Goal: Task Accomplishment & Management: Use online tool/utility

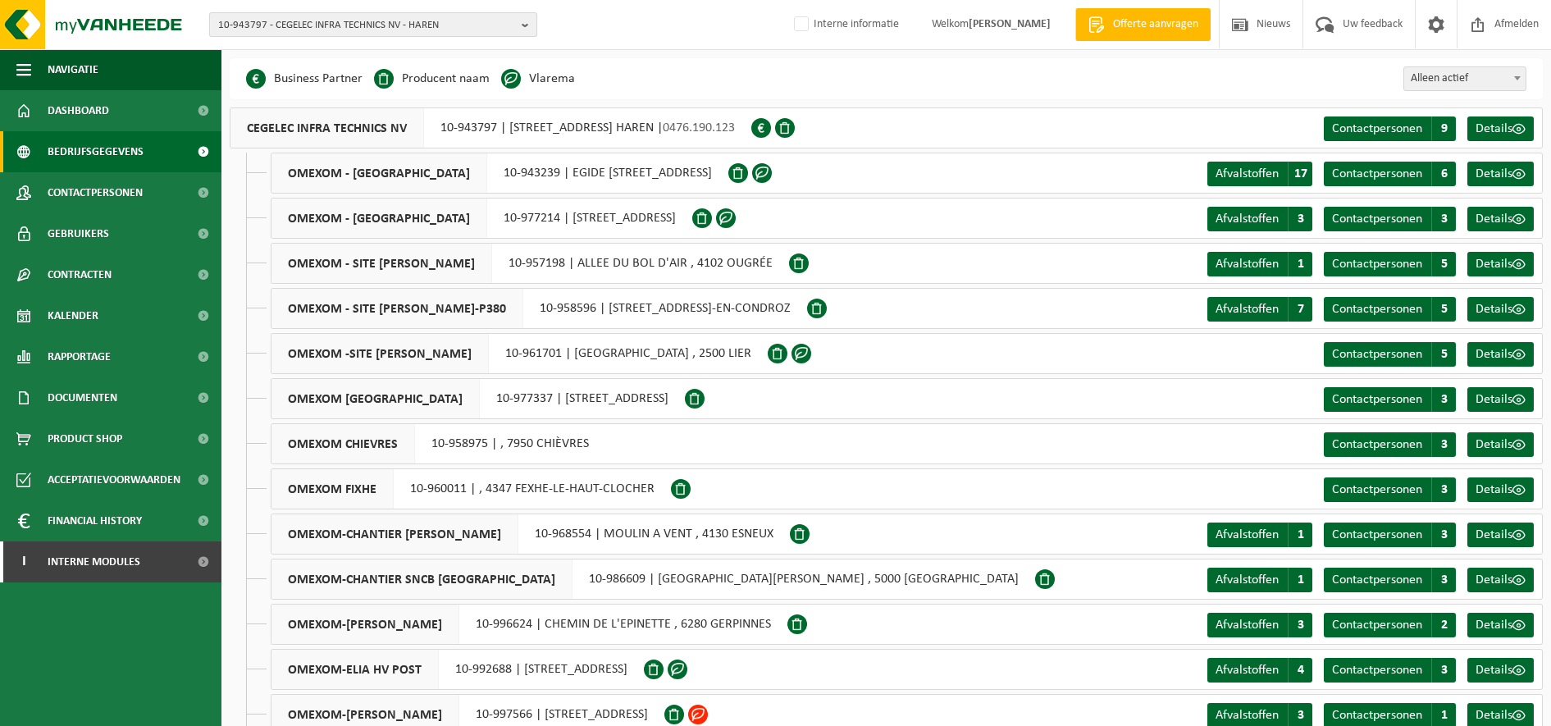
click at [286, 19] on span "10-943797 - CEGELEC INFRA TECHNICS NV - HAREN" at bounding box center [366, 25] width 297 height 25
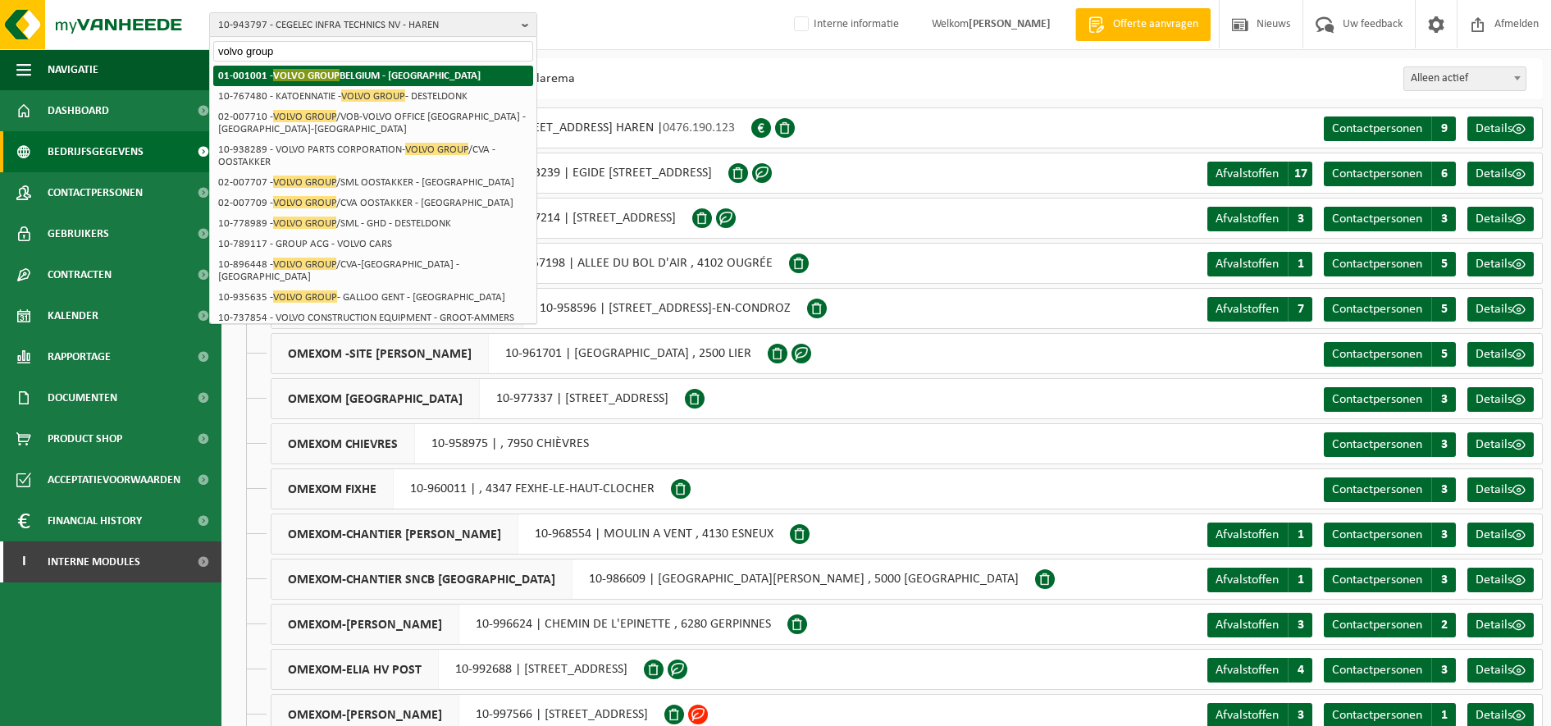
type input "volvo group"
click at [332, 81] on span "VOLVO GROUP" at bounding box center [306, 75] width 66 height 12
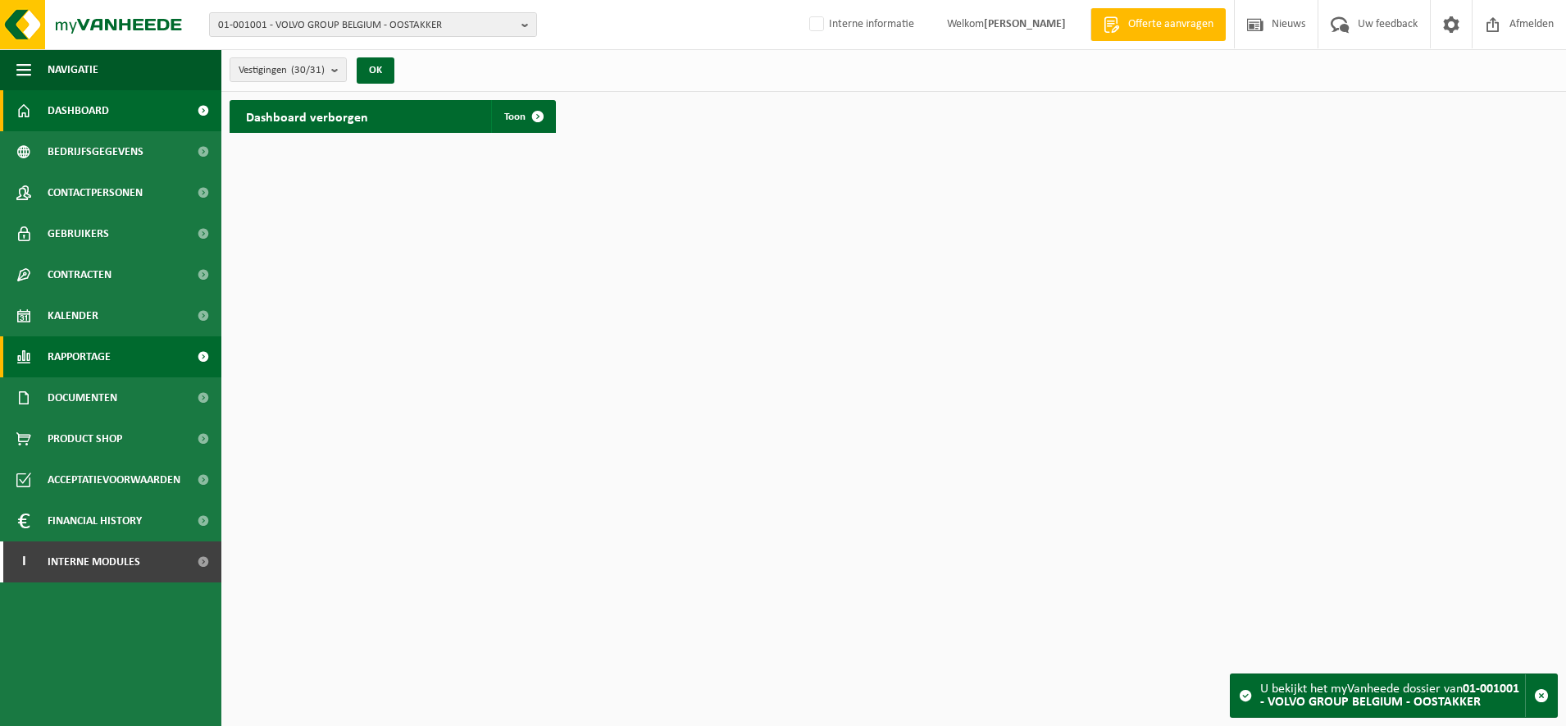
click at [106, 359] on span "Rapportage" at bounding box center [79, 356] width 63 height 41
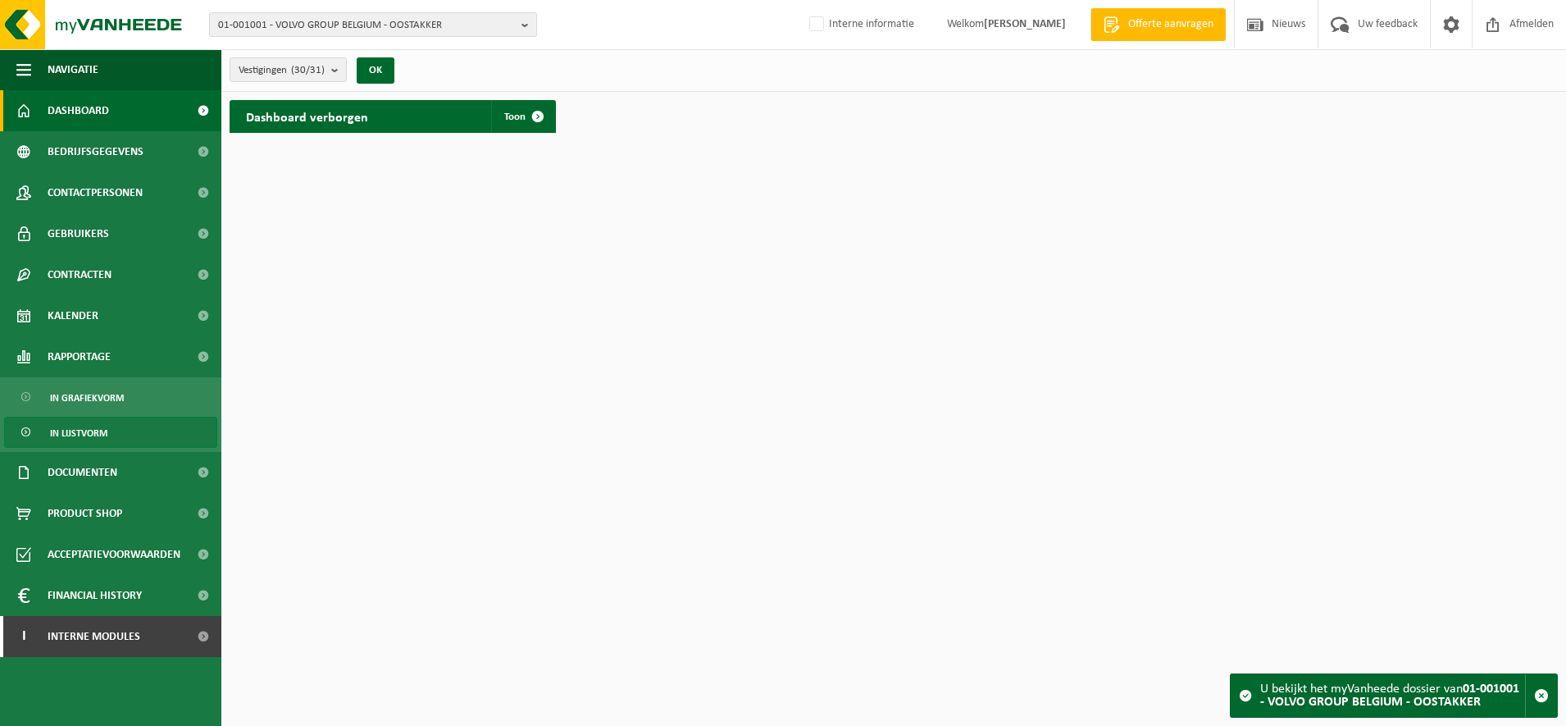
click at [113, 423] on link "In lijstvorm" at bounding box center [110, 432] width 213 height 31
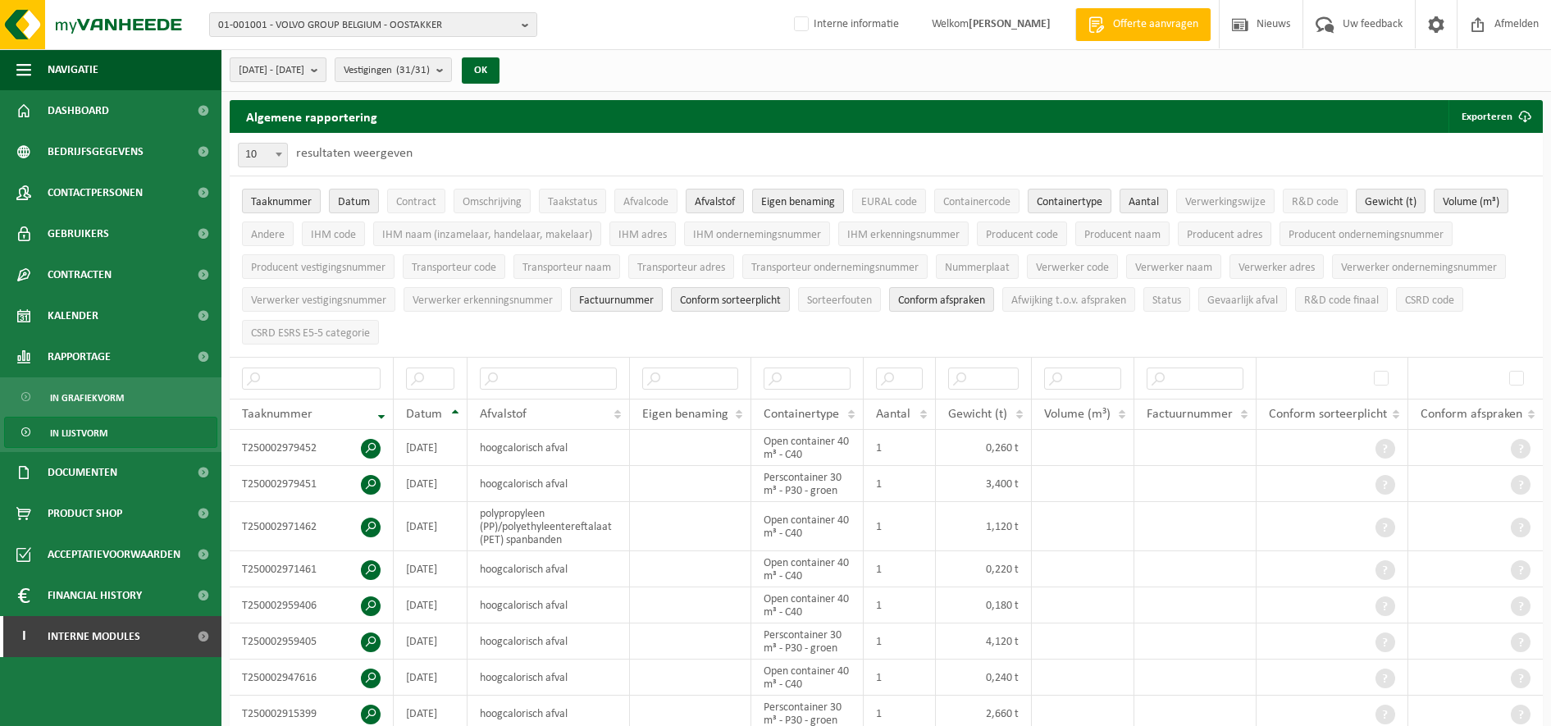
click at [304, 66] on span "2025-05-01 - 2025-10-15" at bounding box center [272, 70] width 66 height 25
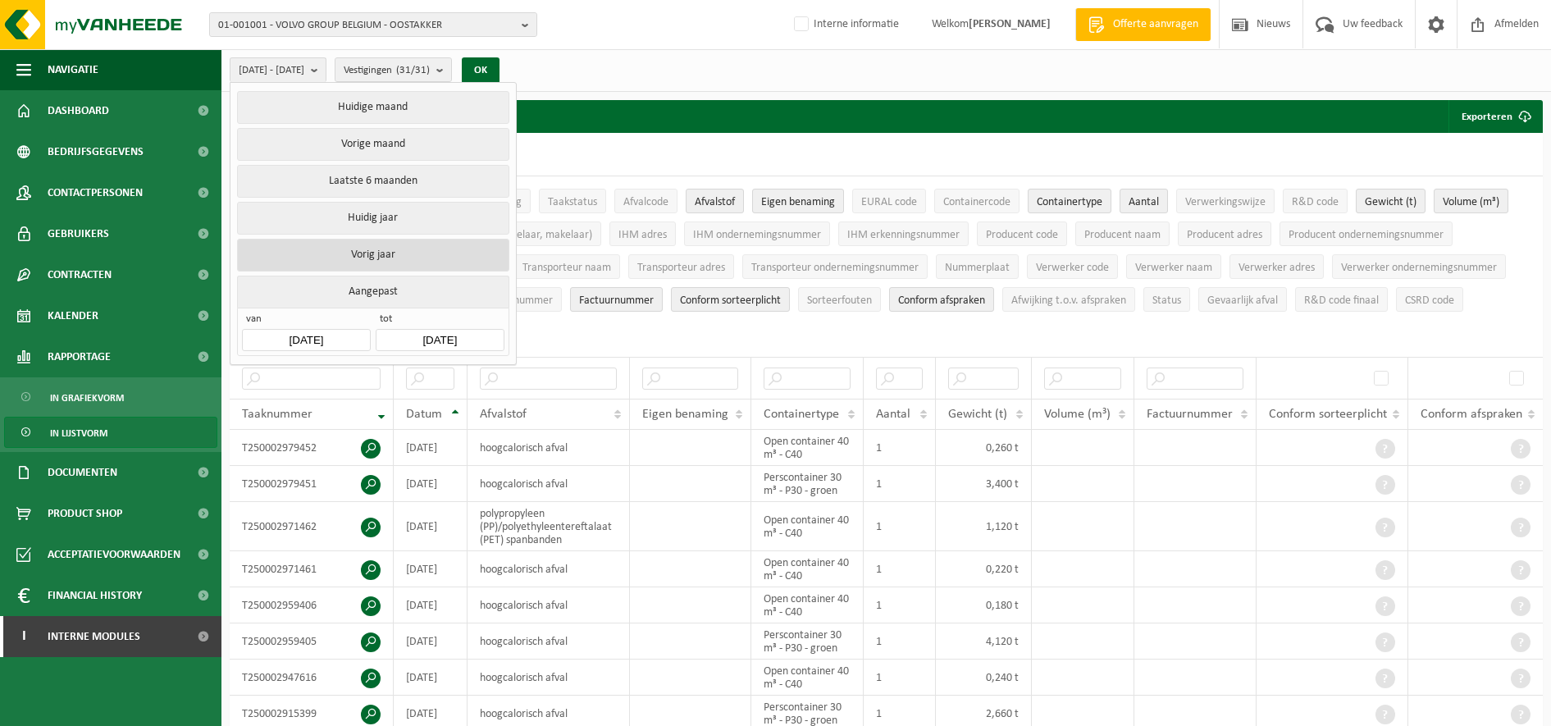
click at [377, 244] on button "Vorig jaar" at bounding box center [372, 255] width 271 height 33
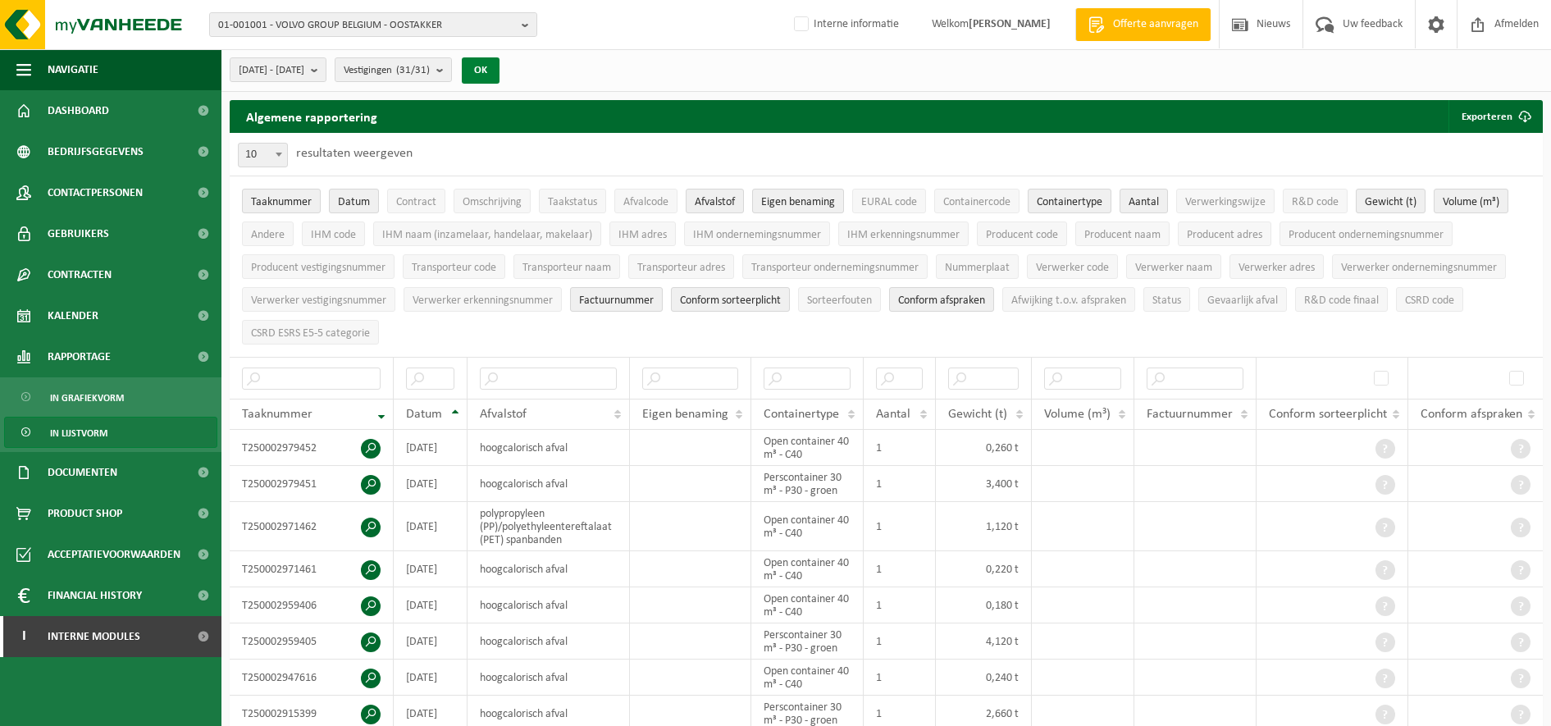
click at [499, 71] on button "OK" at bounding box center [481, 70] width 38 height 26
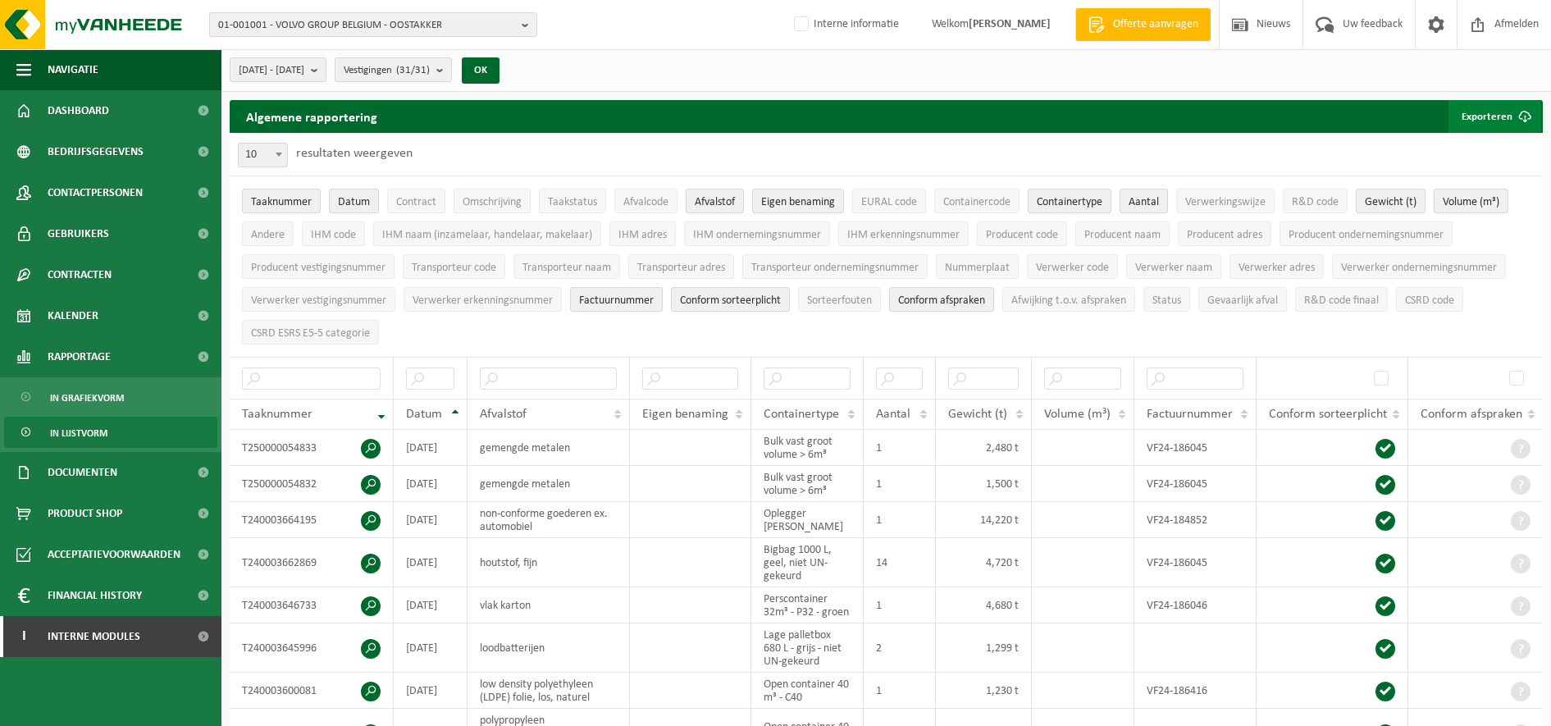
click at [1489, 121] on button "Exporteren" at bounding box center [1494, 116] width 93 height 33
click at [1123, 131] on div "Algemene rapportering Exporteren Enkel mijn selectie Alle beschikbare kolommen" at bounding box center [886, 116] width 1313 height 33
click at [1364, 299] on span "R&D code finaal" at bounding box center [1341, 300] width 75 height 12
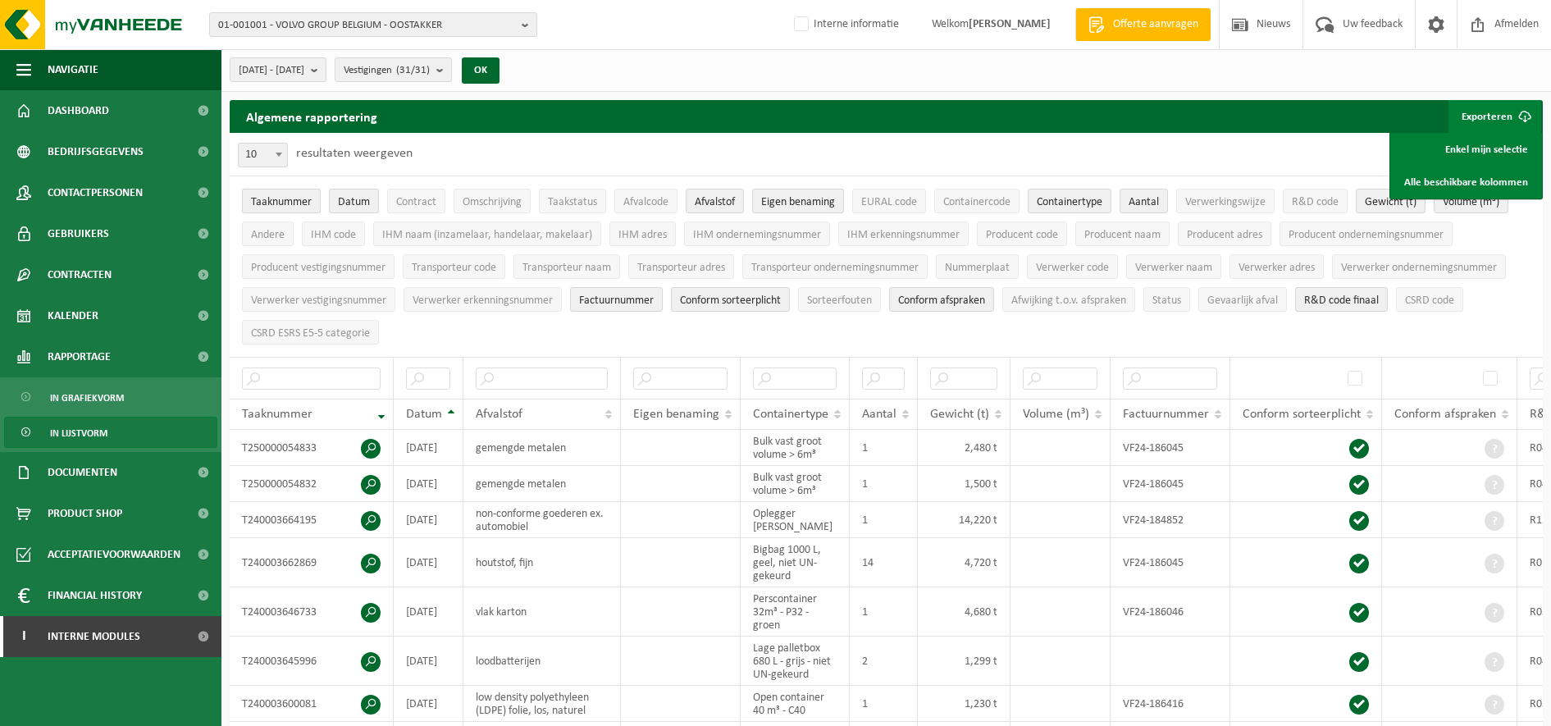
click at [294, 191] on button "Taaknummer" at bounding box center [281, 201] width 79 height 25
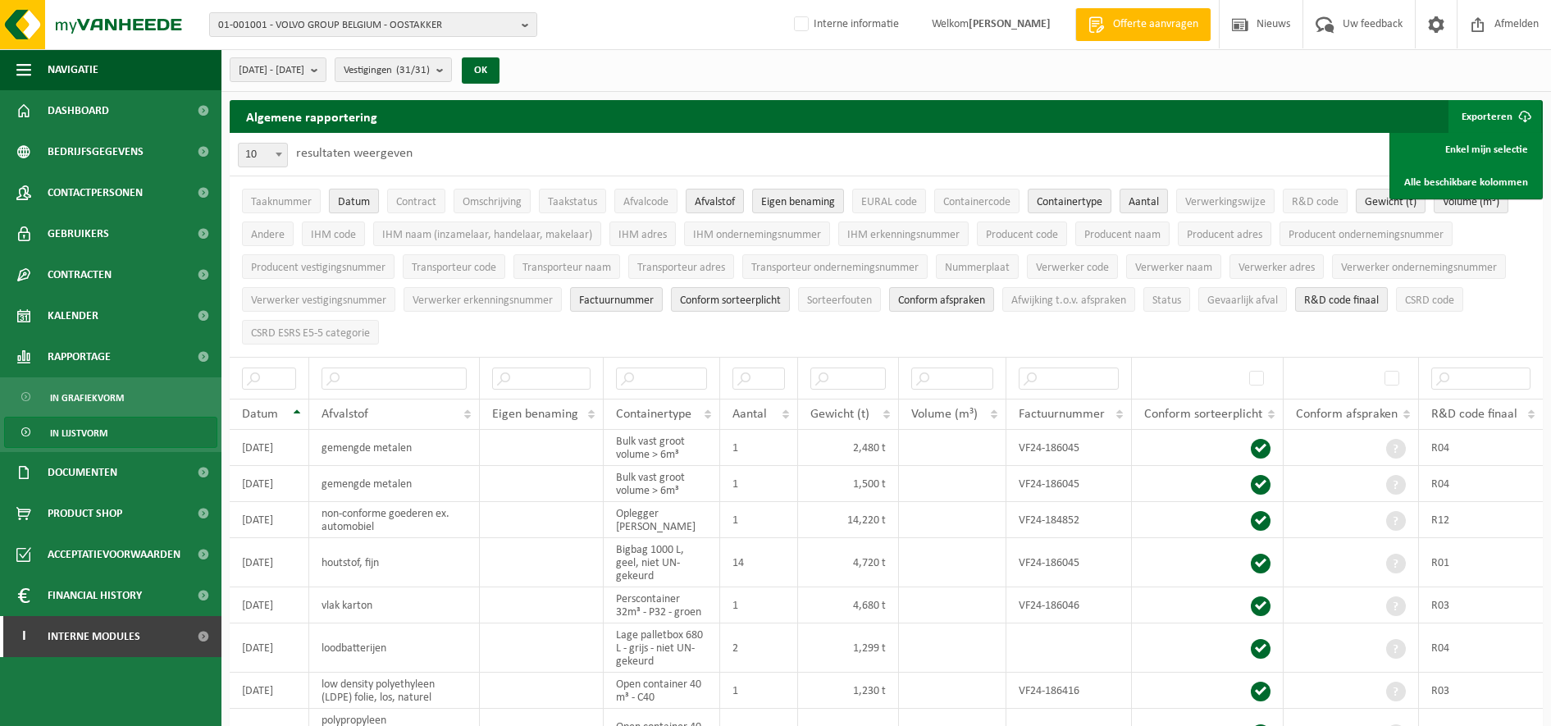
click at [349, 209] on button "Datum" at bounding box center [354, 201] width 50 height 25
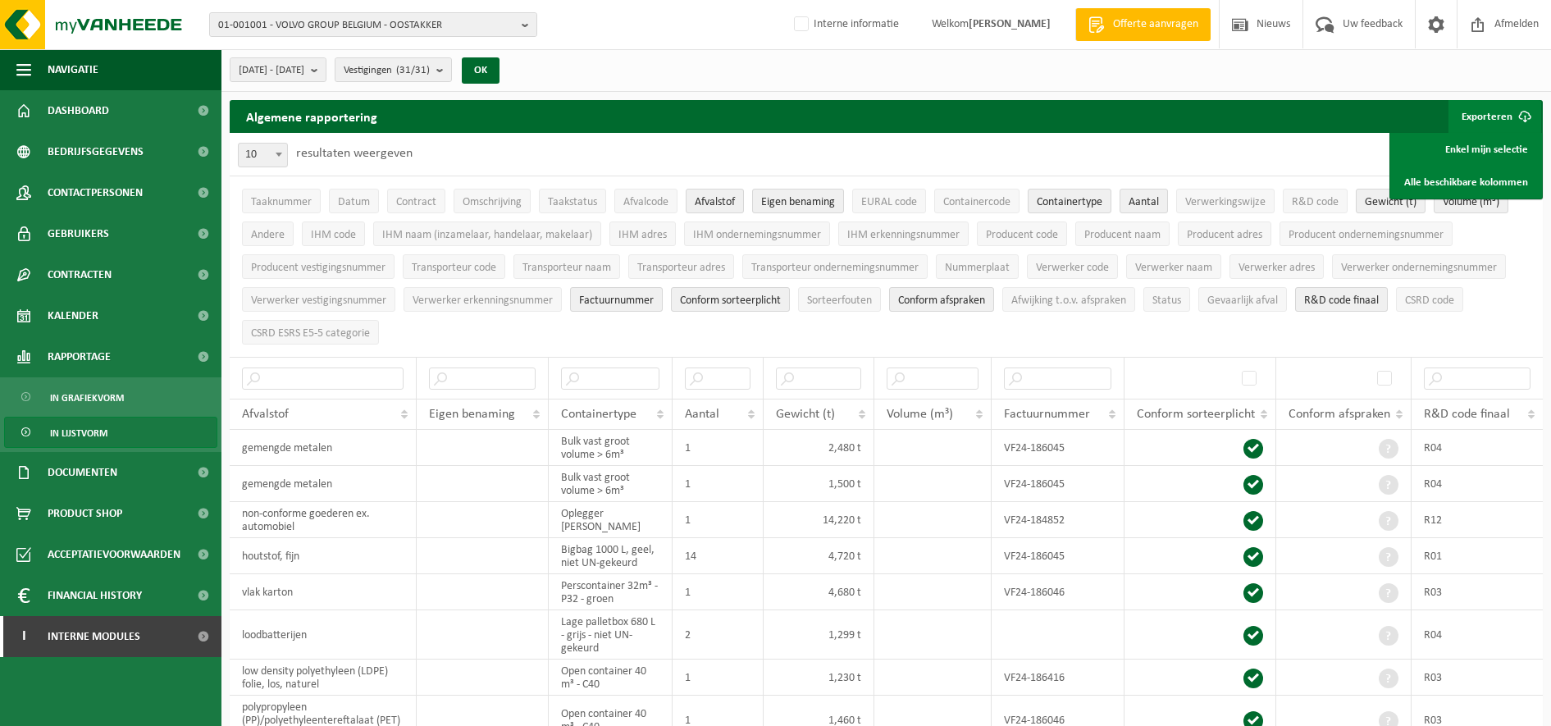
click at [650, 298] on span "Factuurnummer" at bounding box center [616, 300] width 75 height 12
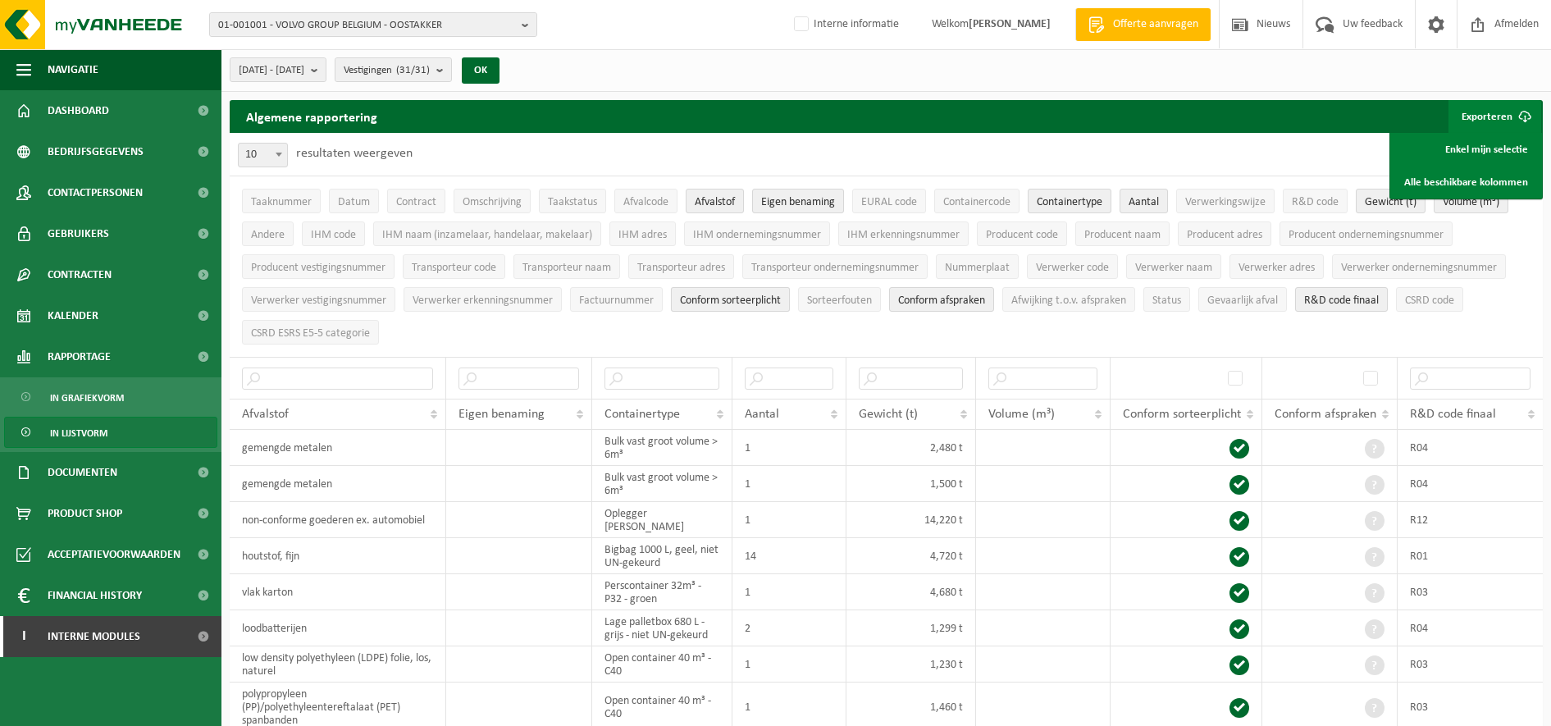
click at [723, 298] on span "Conform sorteerplicht" at bounding box center [730, 300] width 101 height 12
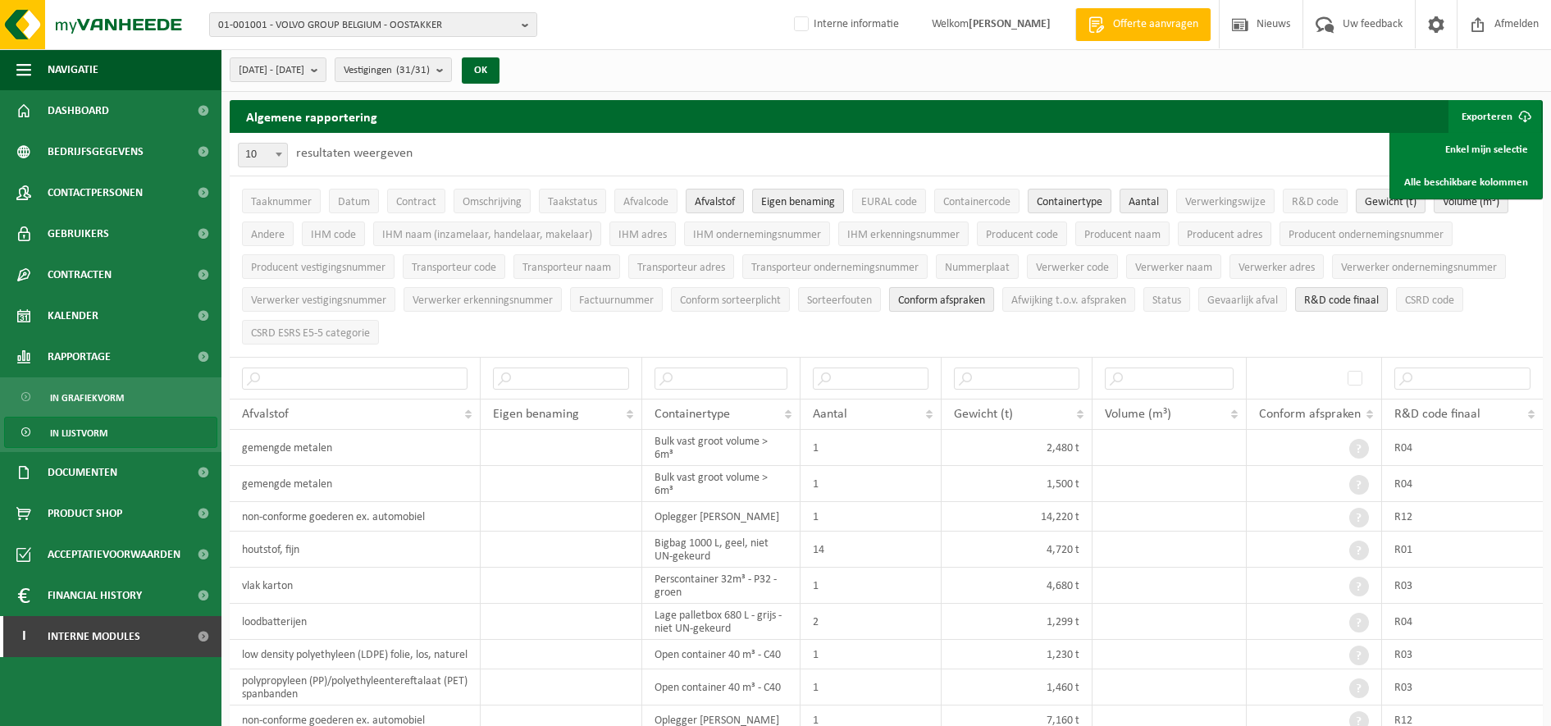
click at [898, 301] on button "Conform afspraken" at bounding box center [941, 299] width 105 height 25
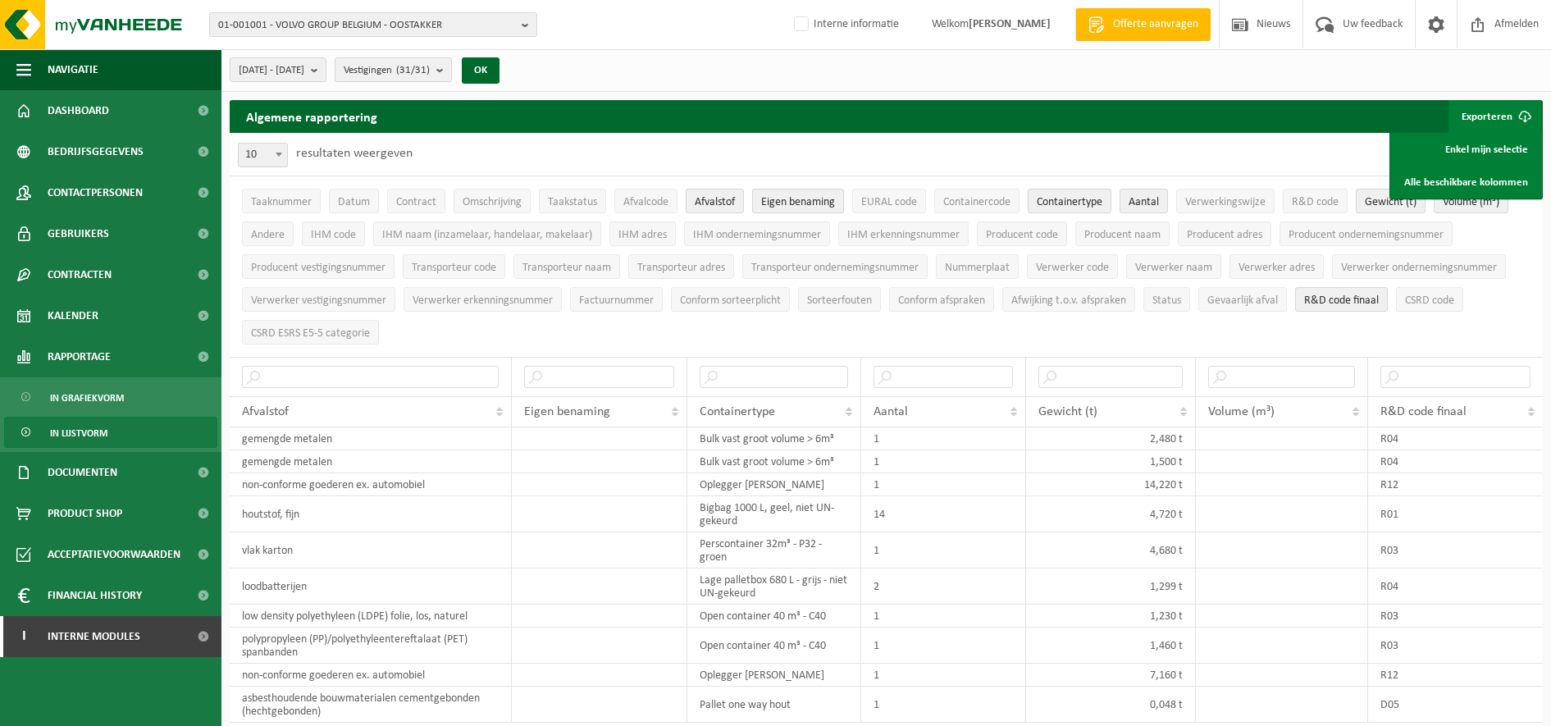
click at [820, 203] on span "Eigen benaming" at bounding box center [798, 202] width 74 height 12
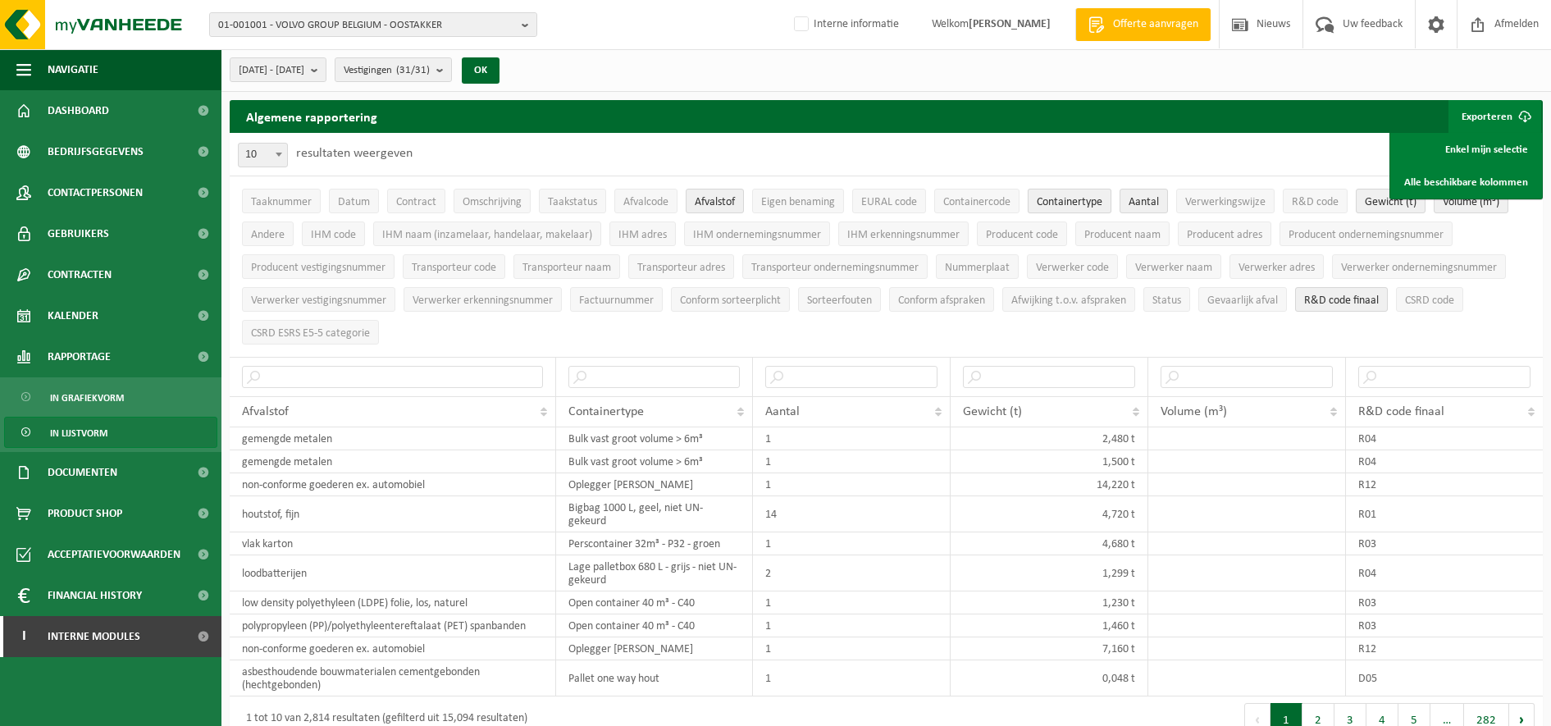
click at [1088, 197] on span "Containertype" at bounding box center [1070, 202] width 66 height 12
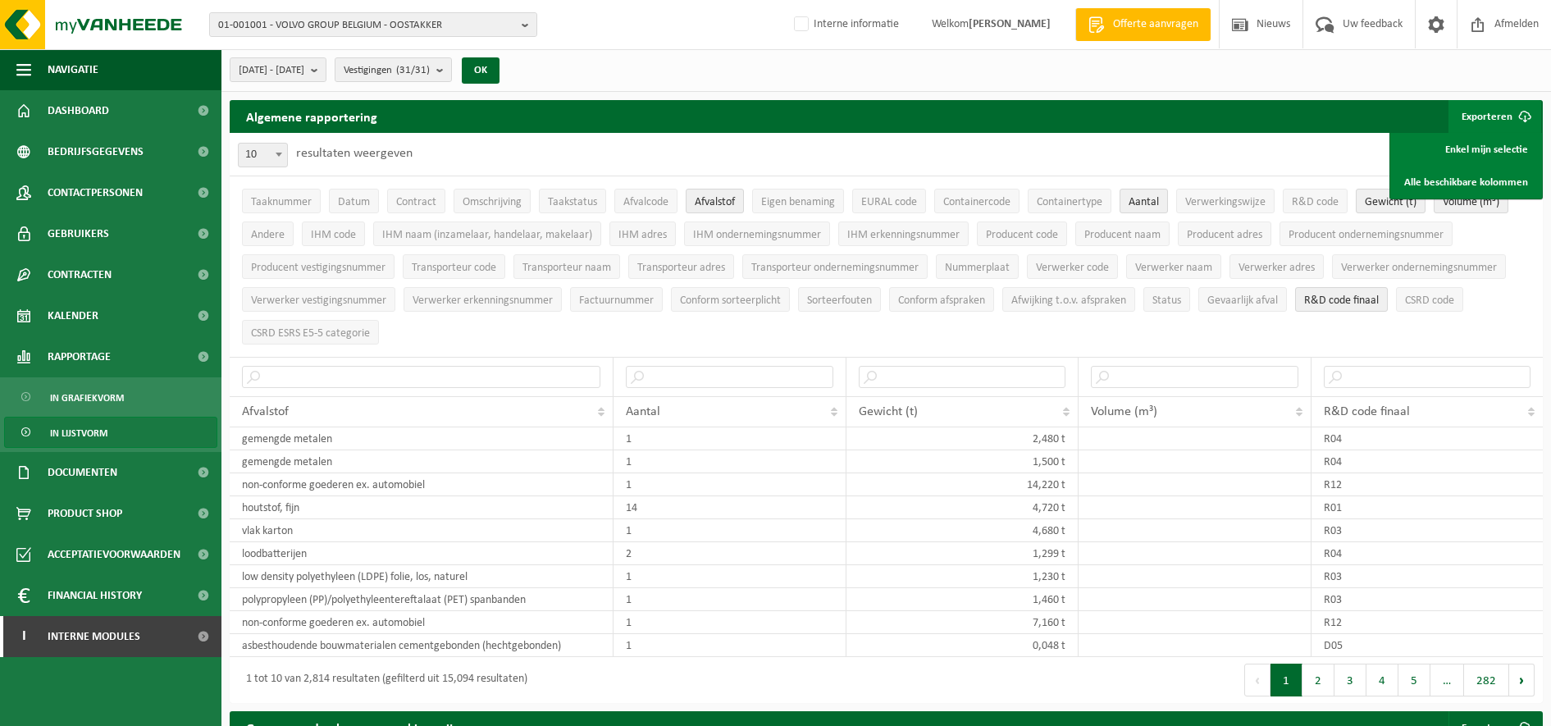
click at [1141, 199] on span "Aantal" at bounding box center [1144, 202] width 30 height 12
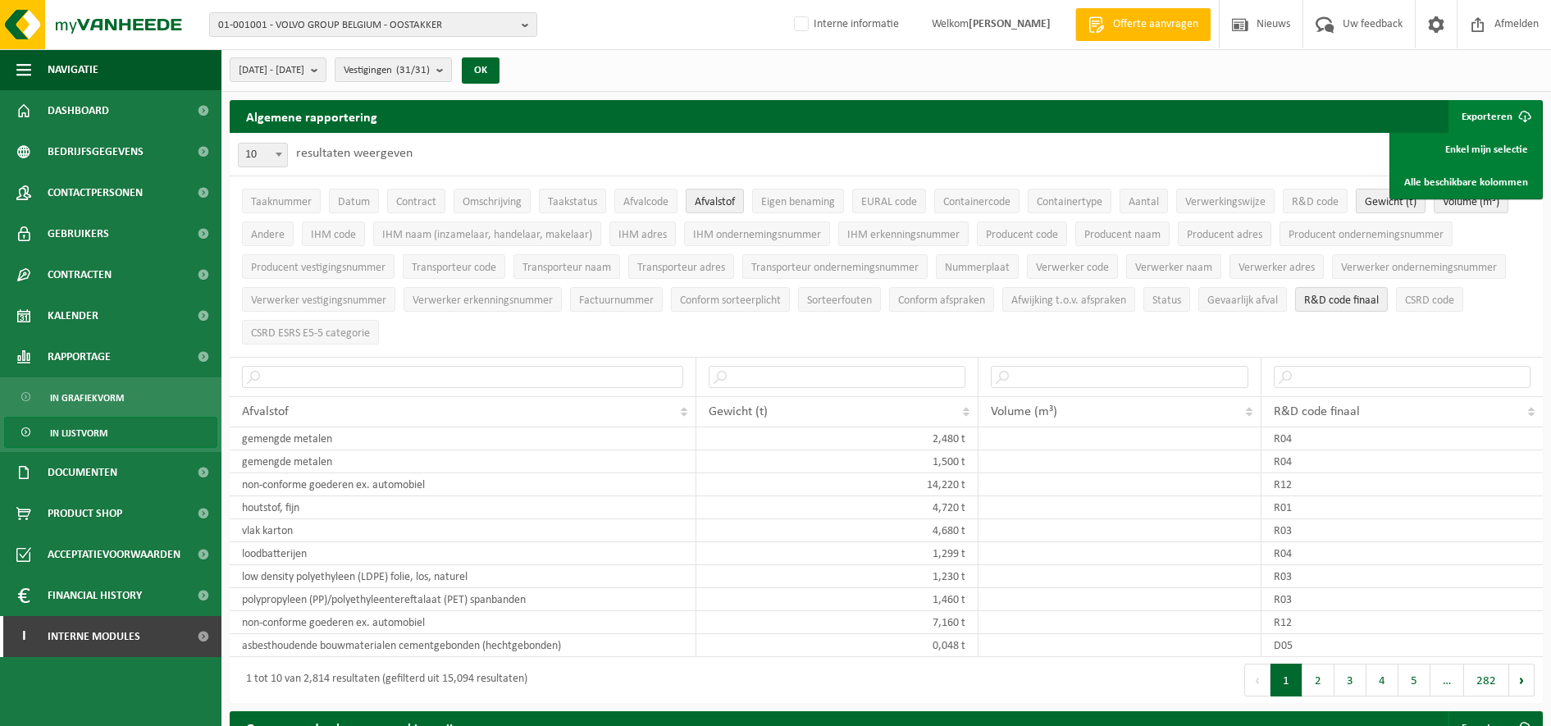
click at [1393, 204] on span "Gewicht (t)" at bounding box center [1391, 202] width 52 height 12
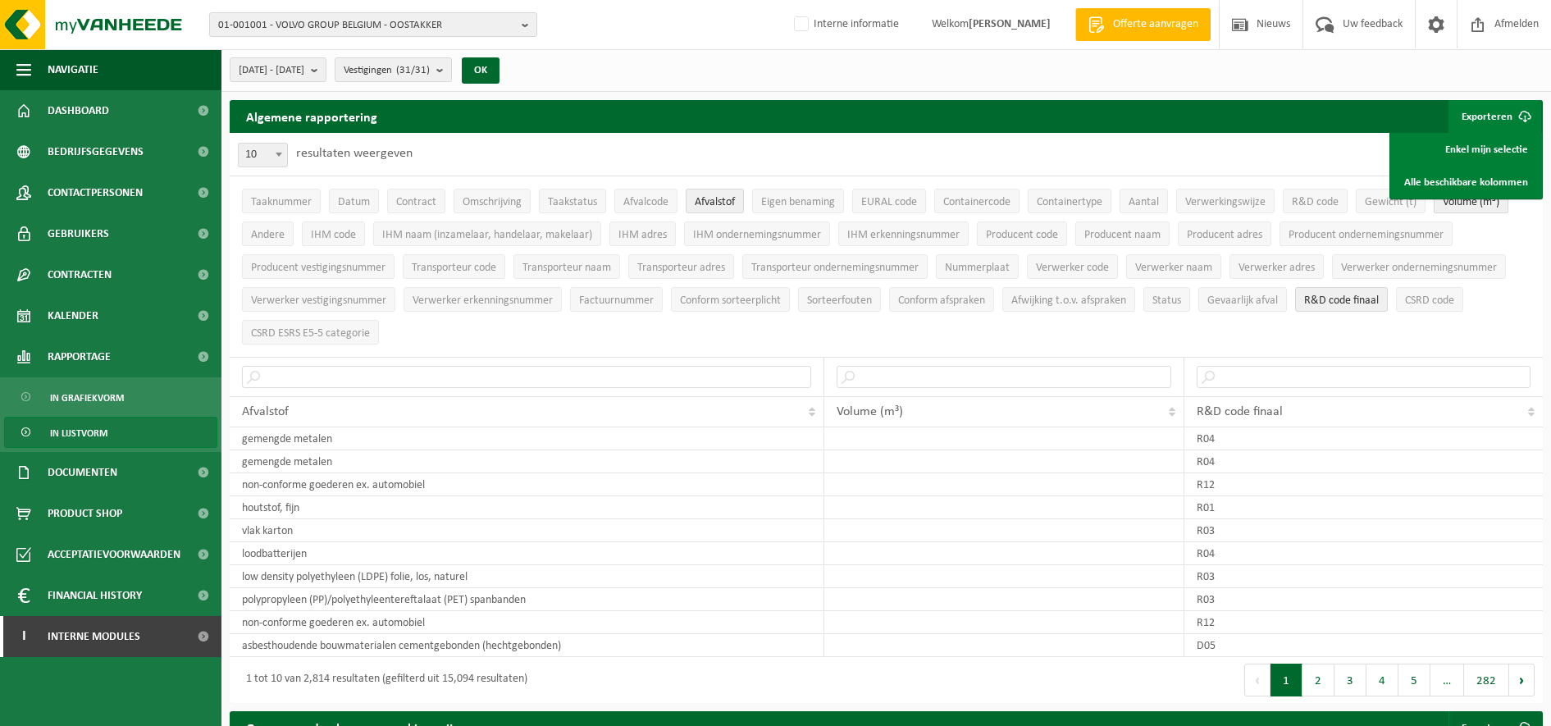
click at [1484, 198] on div "Algemene rapportering Exporteren Enkel mijn selectie Alle beschikbare kolommen …" at bounding box center [885, 405] width 1329 height 611
click at [1480, 201] on span "Volume (m³)" at bounding box center [1471, 202] width 57 height 12
click at [549, 377] on input "text" at bounding box center [639, 377] width 794 height 22
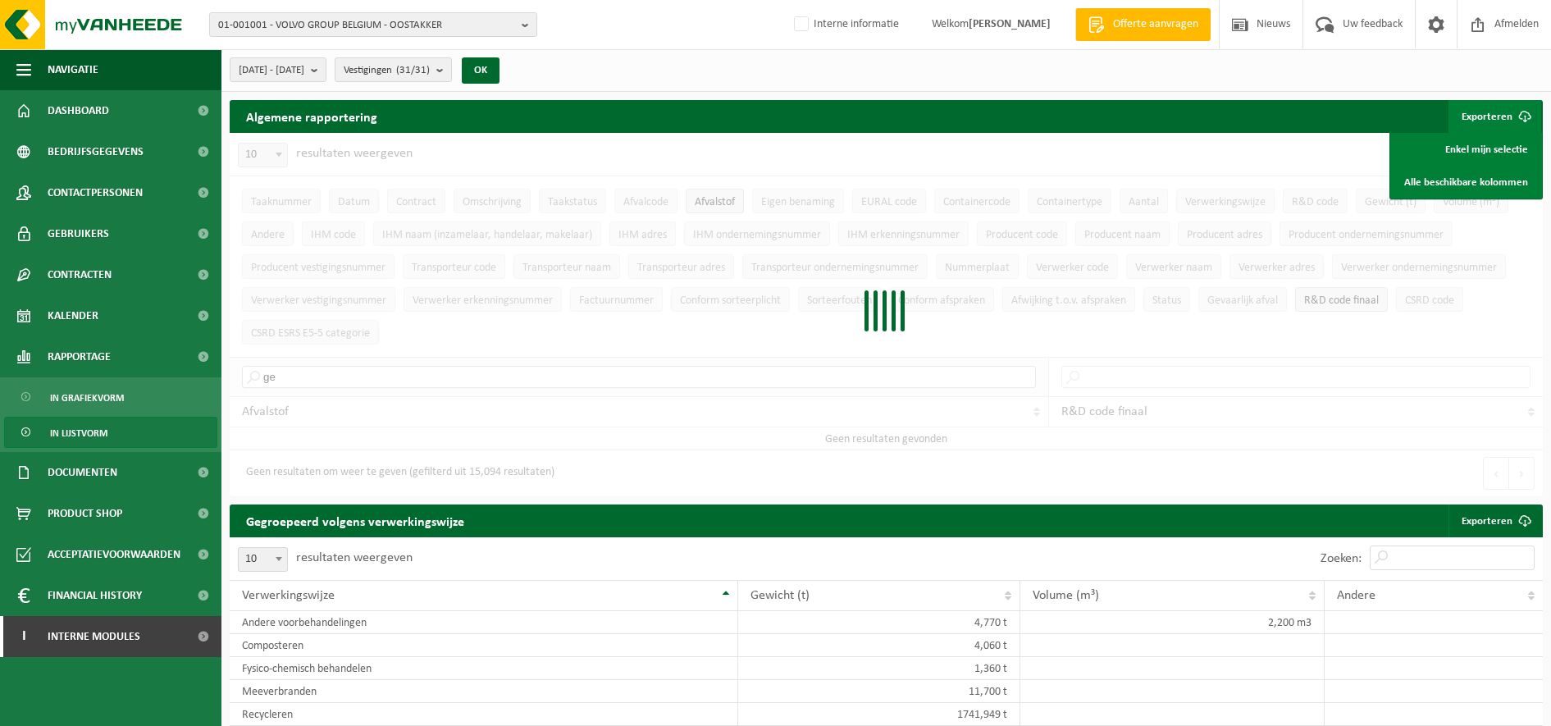
type input "g"
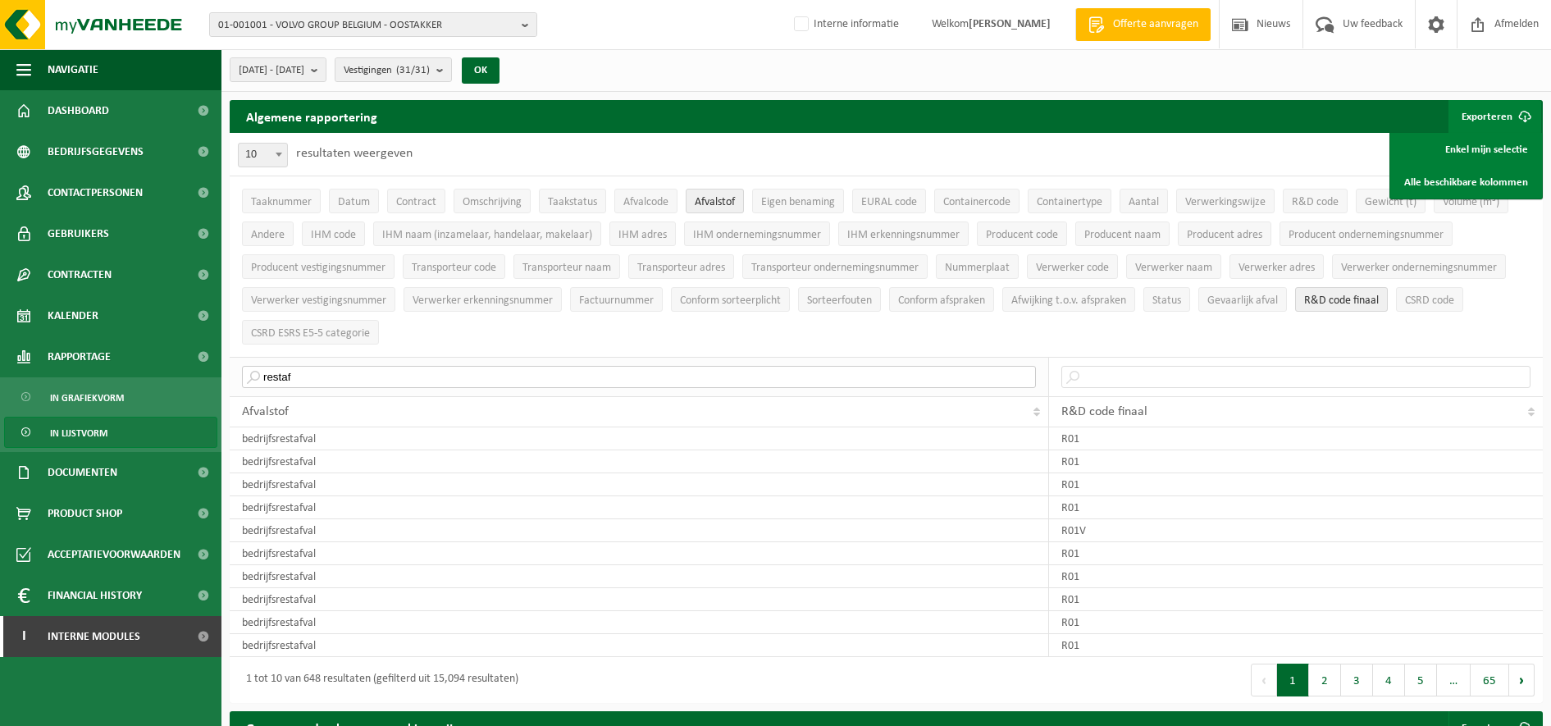
click at [453, 374] on input "restaf" at bounding box center [639, 377] width 794 height 22
type input "r"
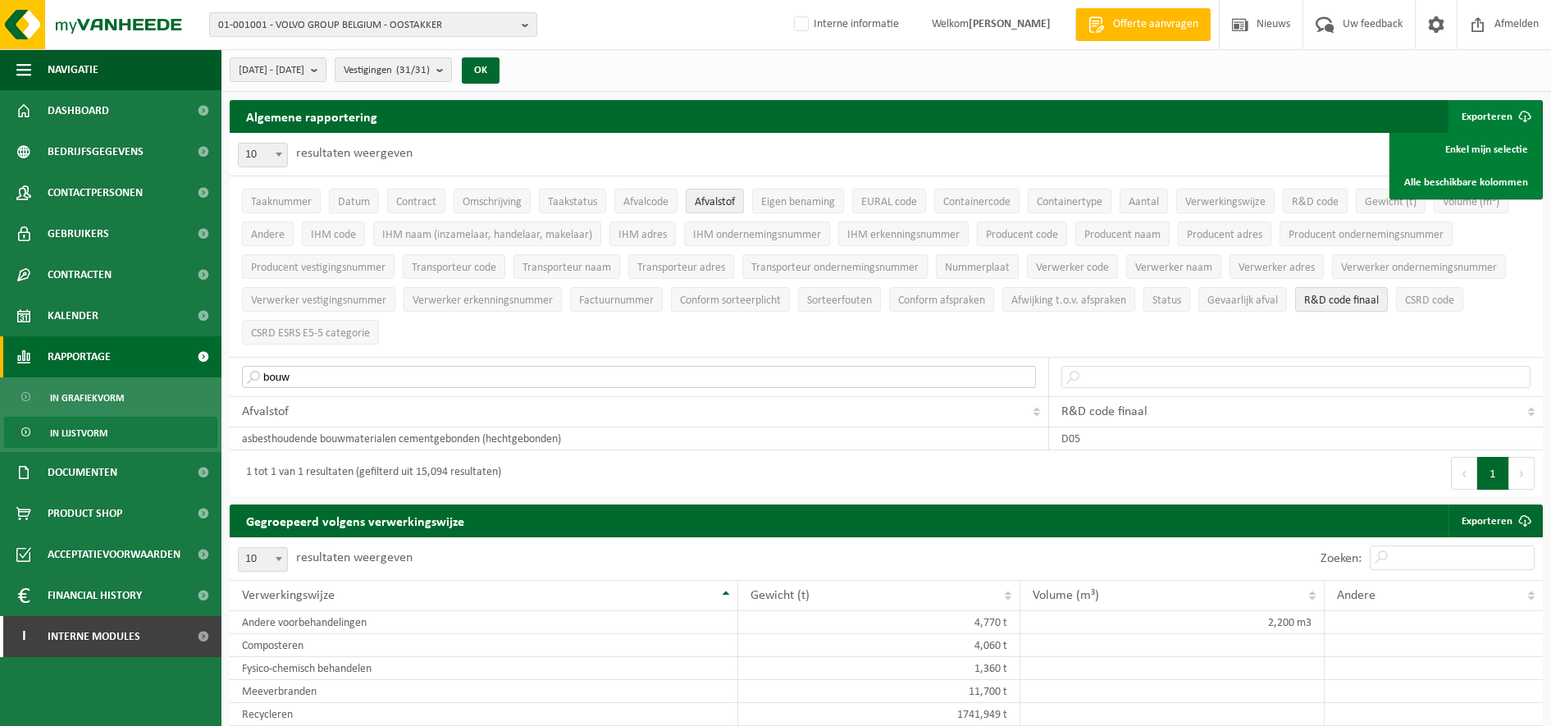
drag, startPoint x: 412, startPoint y: 368, endPoint x: 171, endPoint y: 369, distance: 241.1
type input "s"
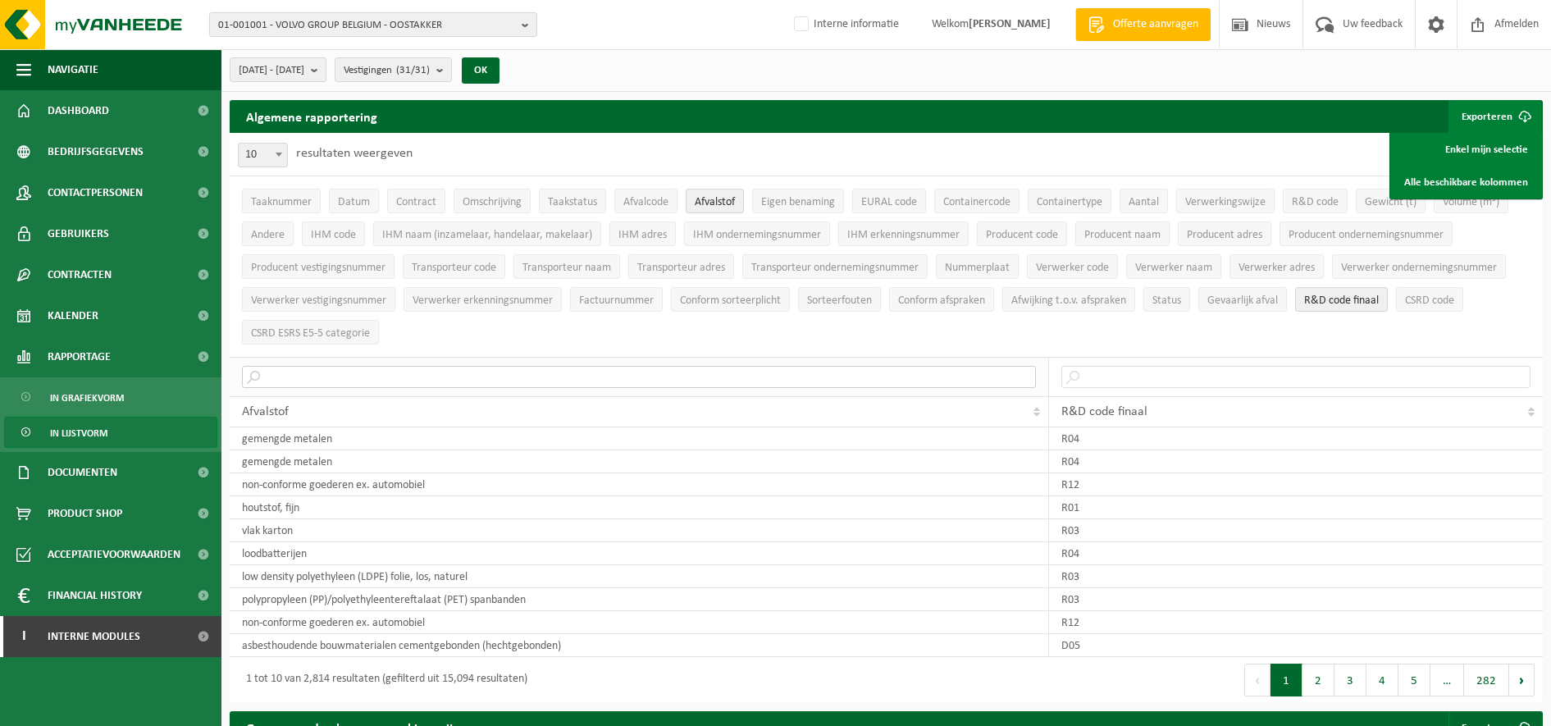
click at [340, 366] on input "text" at bounding box center [639, 377] width 794 height 22
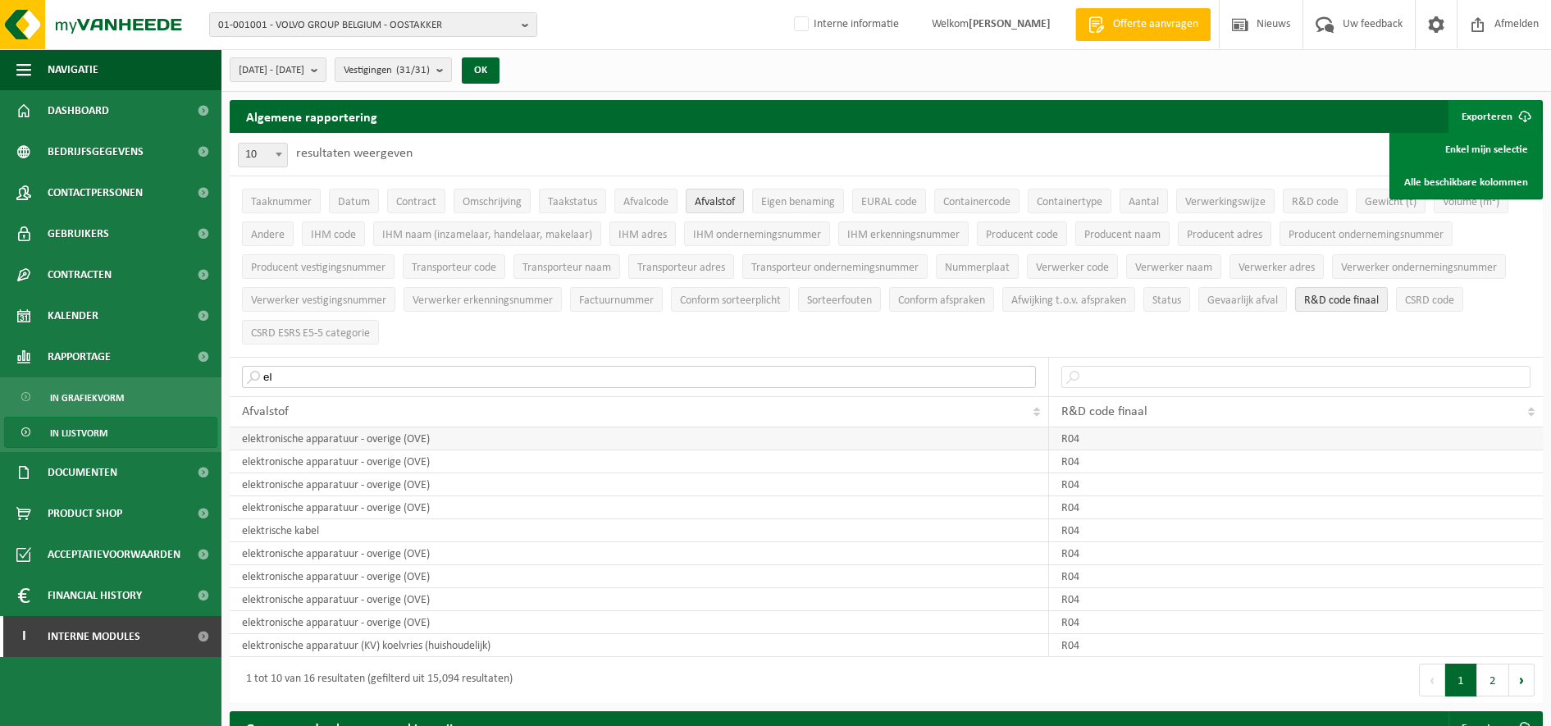
type input "e"
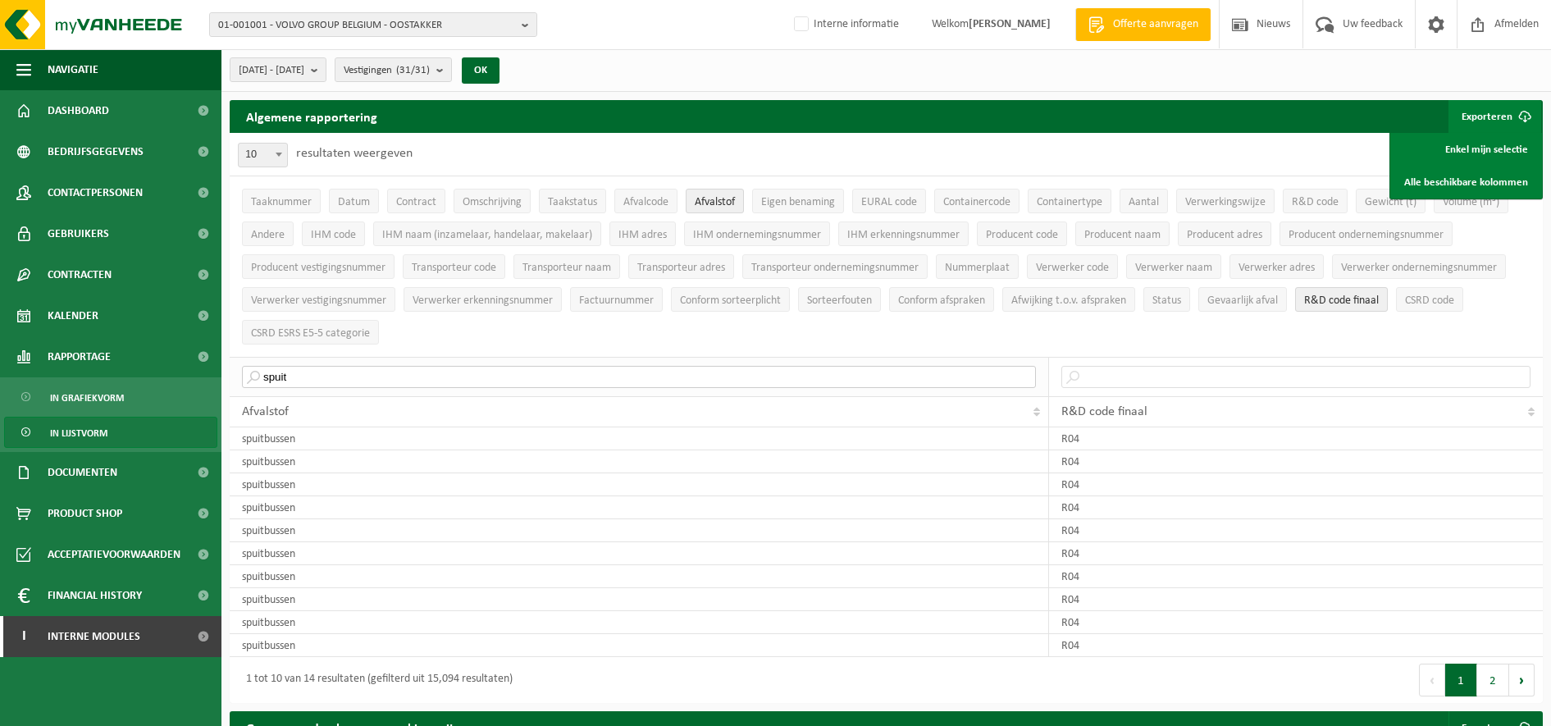
click at [365, 366] on input "spuit" at bounding box center [639, 377] width 794 height 22
type input "s"
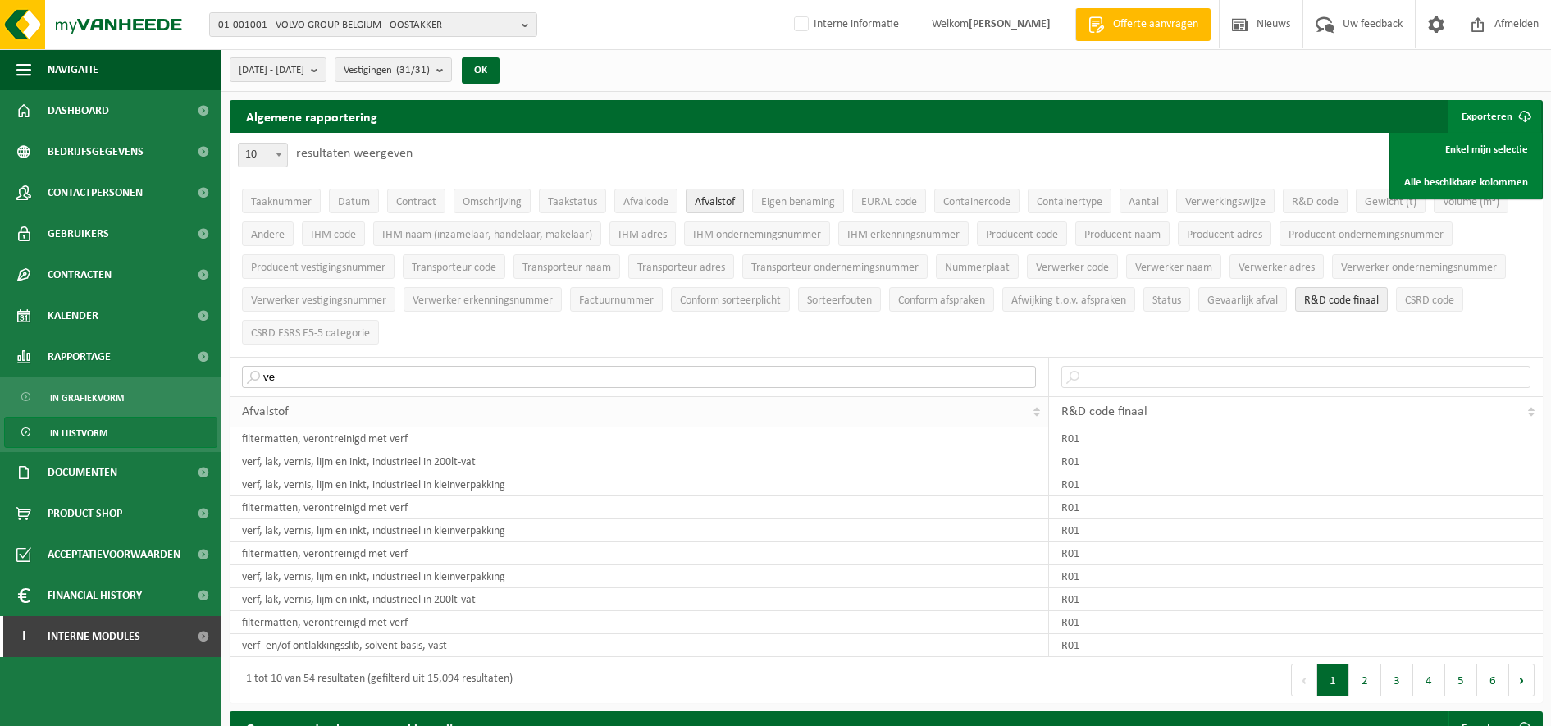
type input "v"
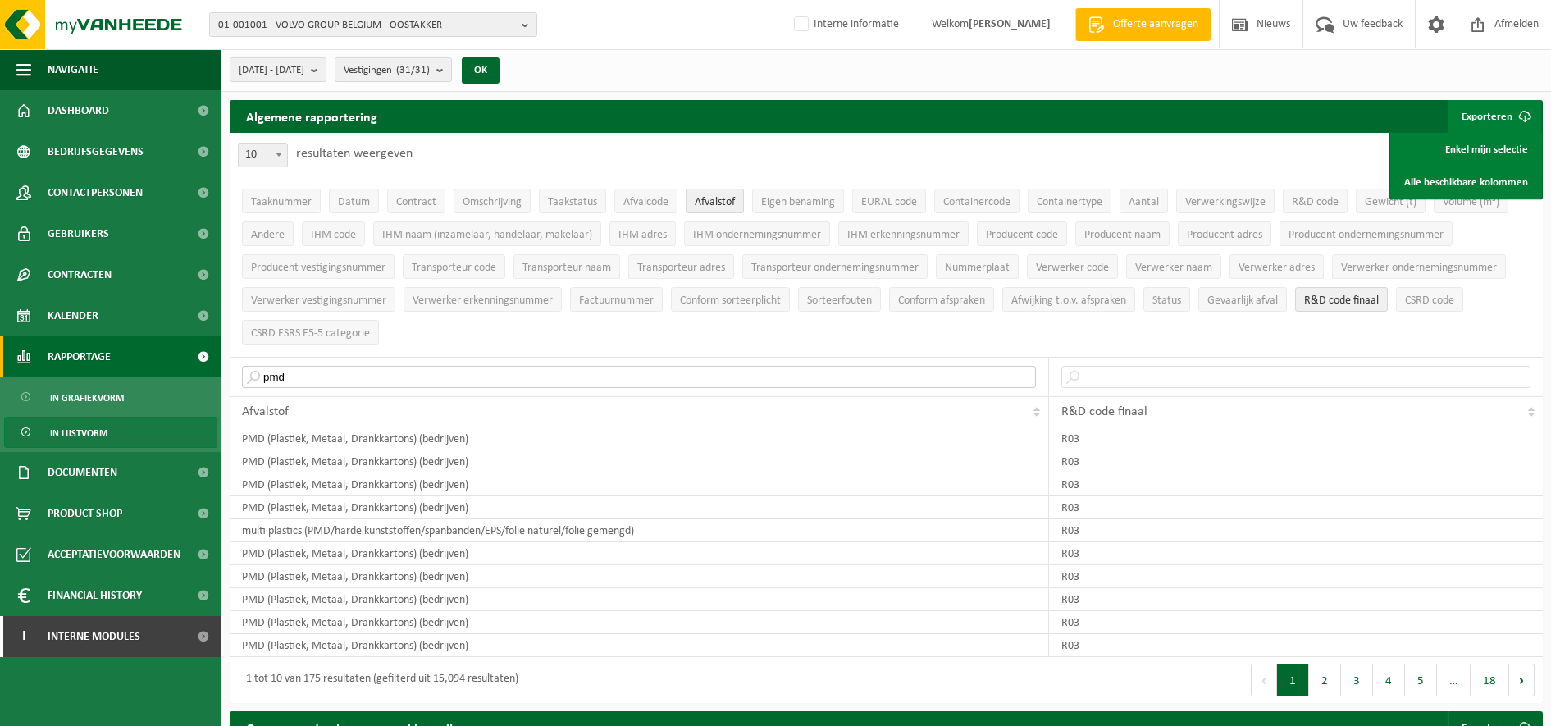
drag, startPoint x: 319, startPoint y: 368, endPoint x: 201, endPoint y: 362, distance: 118.3
click at [243, 366] on input "pmd" at bounding box center [639, 377] width 794 height 22
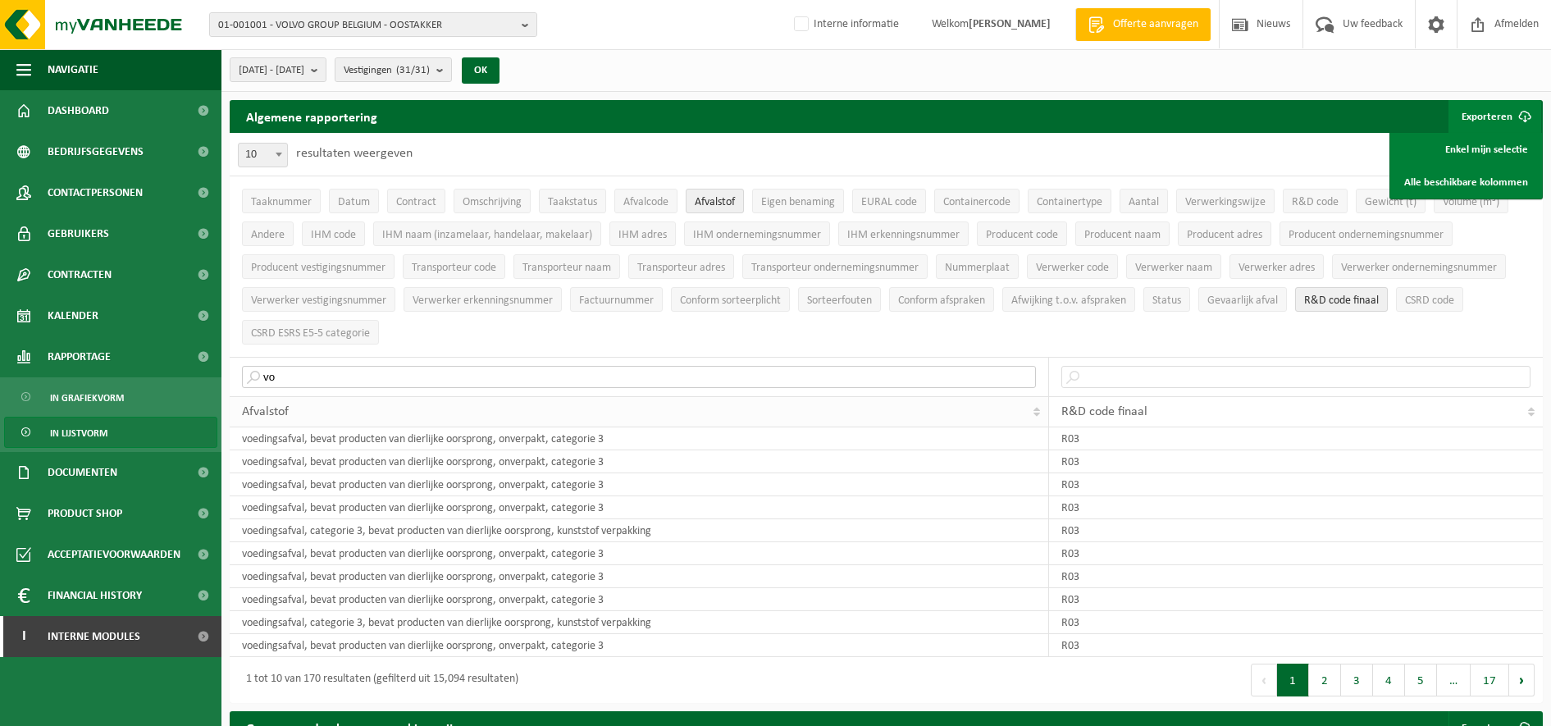
type input "v"
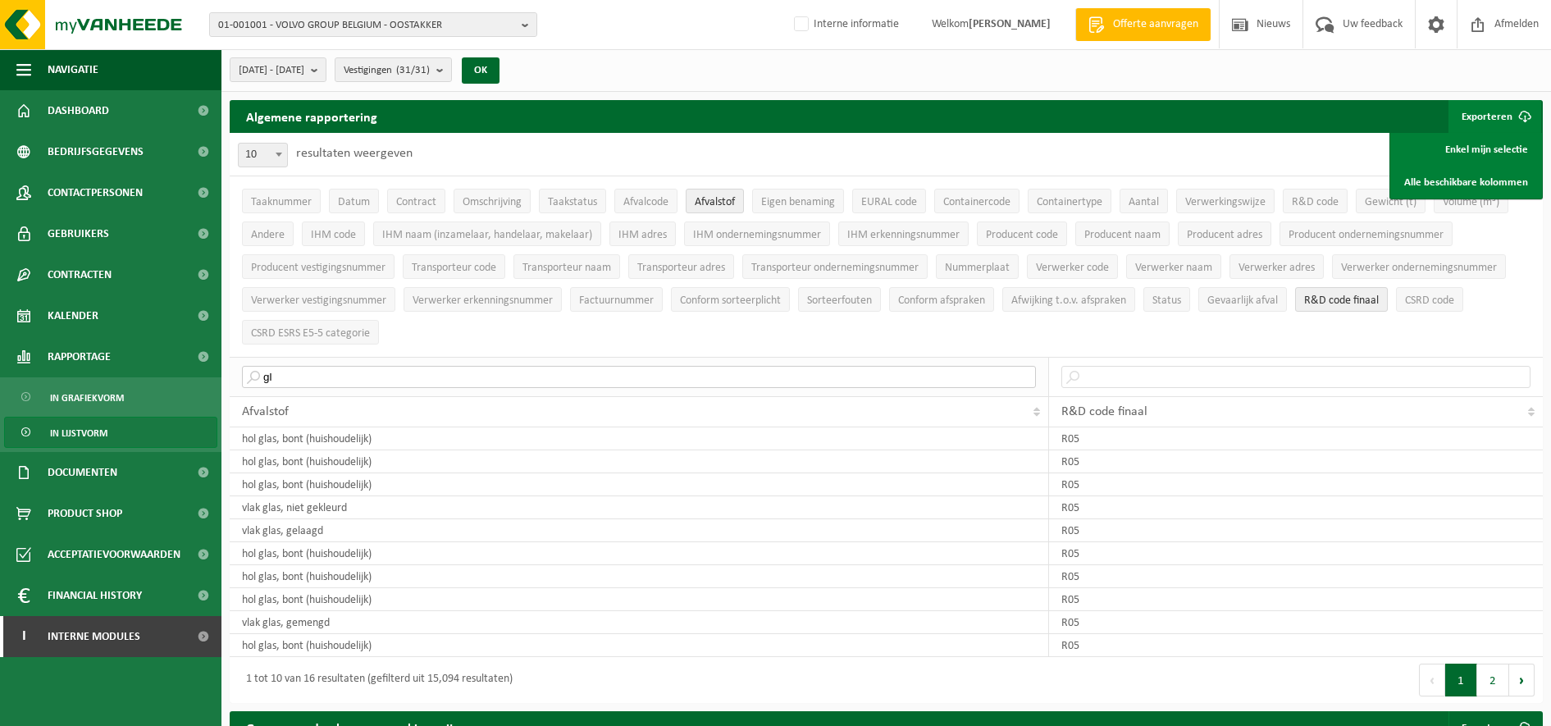
type input "g"
click at [1429, 673] on button "5" at bounding box center [1421, 679] width 32 height 33
click at [1493, 679] on button "12" at bounding box center [1490, 679] width 39 height 33
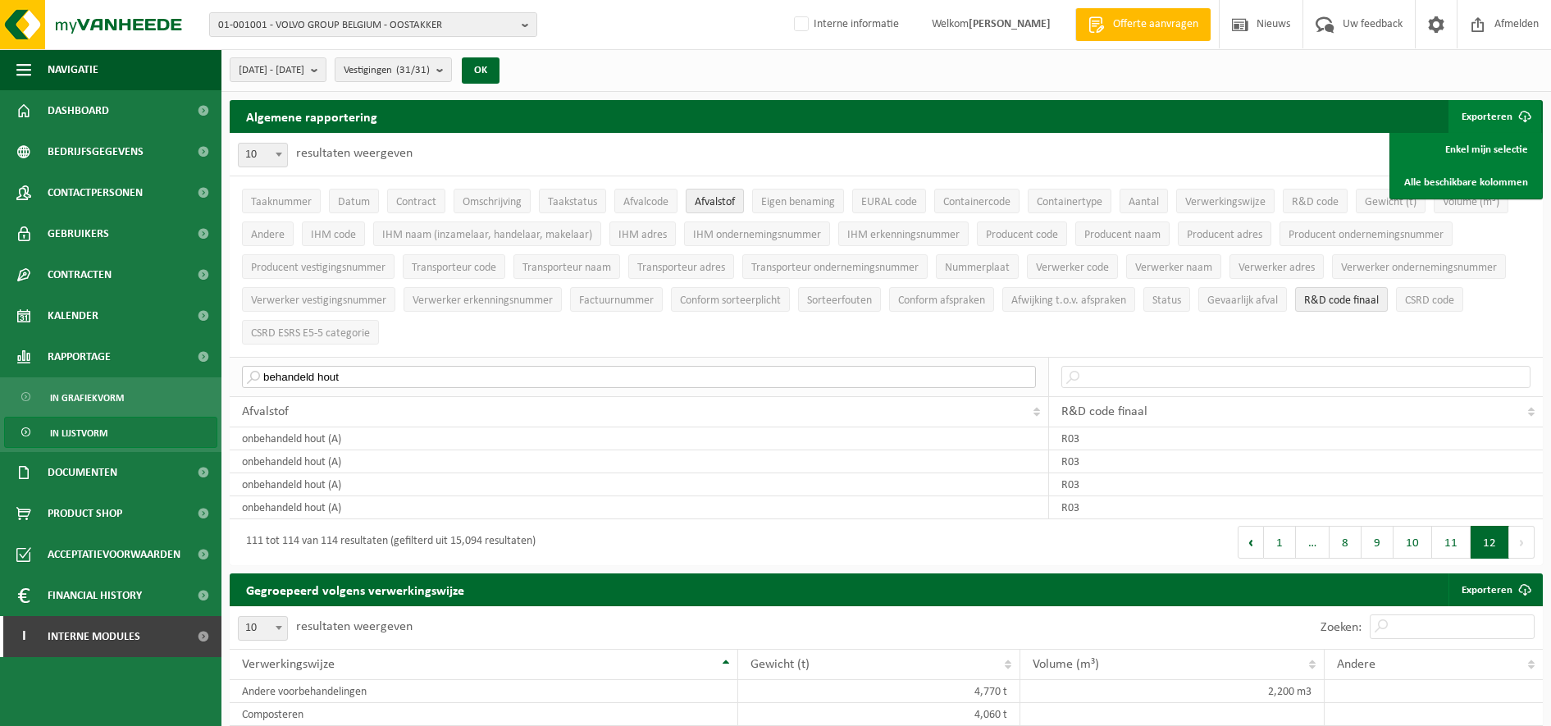
click at [420, 370] on input "behandeld hout" at bounding box center [639, 377] width 794 height 22
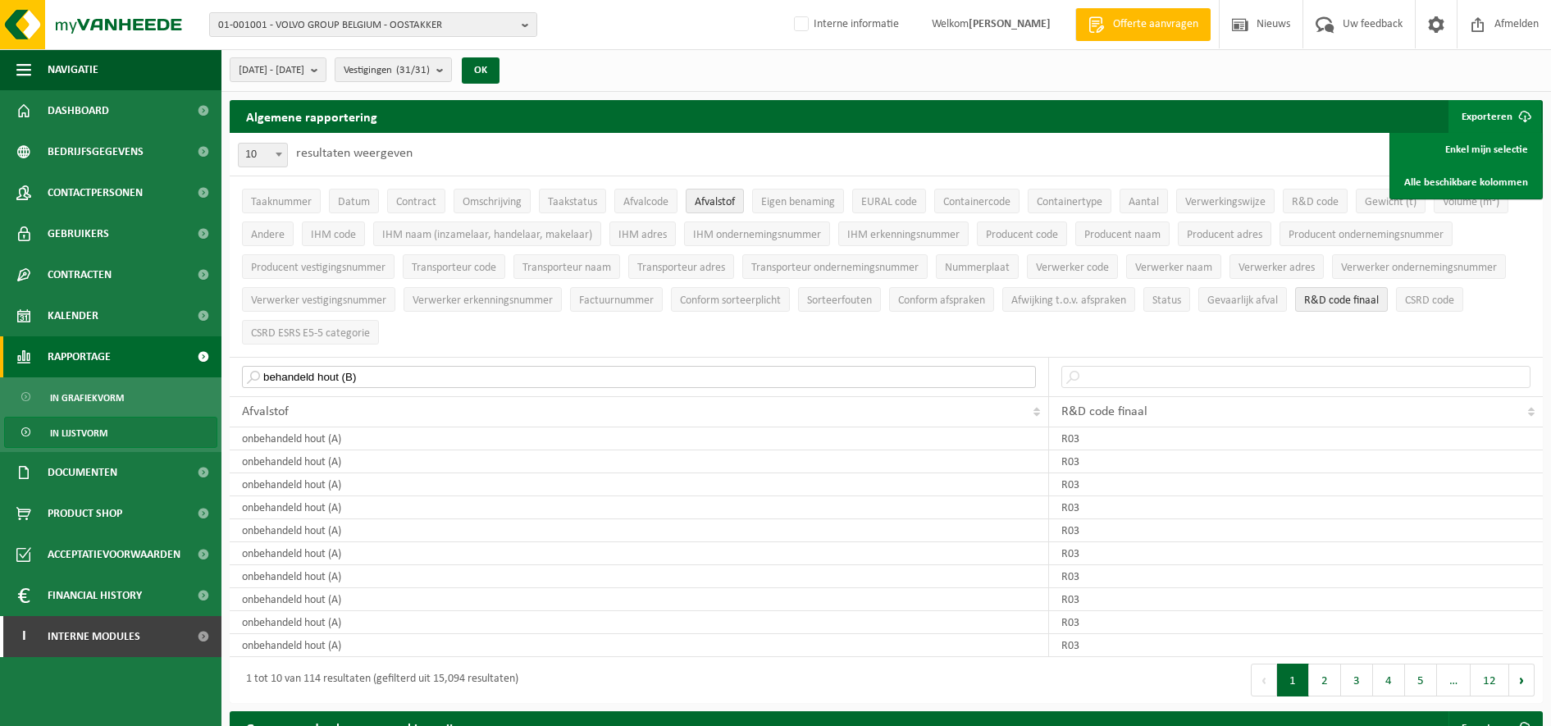
drag, startPoint x: 341, startPoint y: 366, endPoint x: 123, endPoint y: 364, distance: 218.2
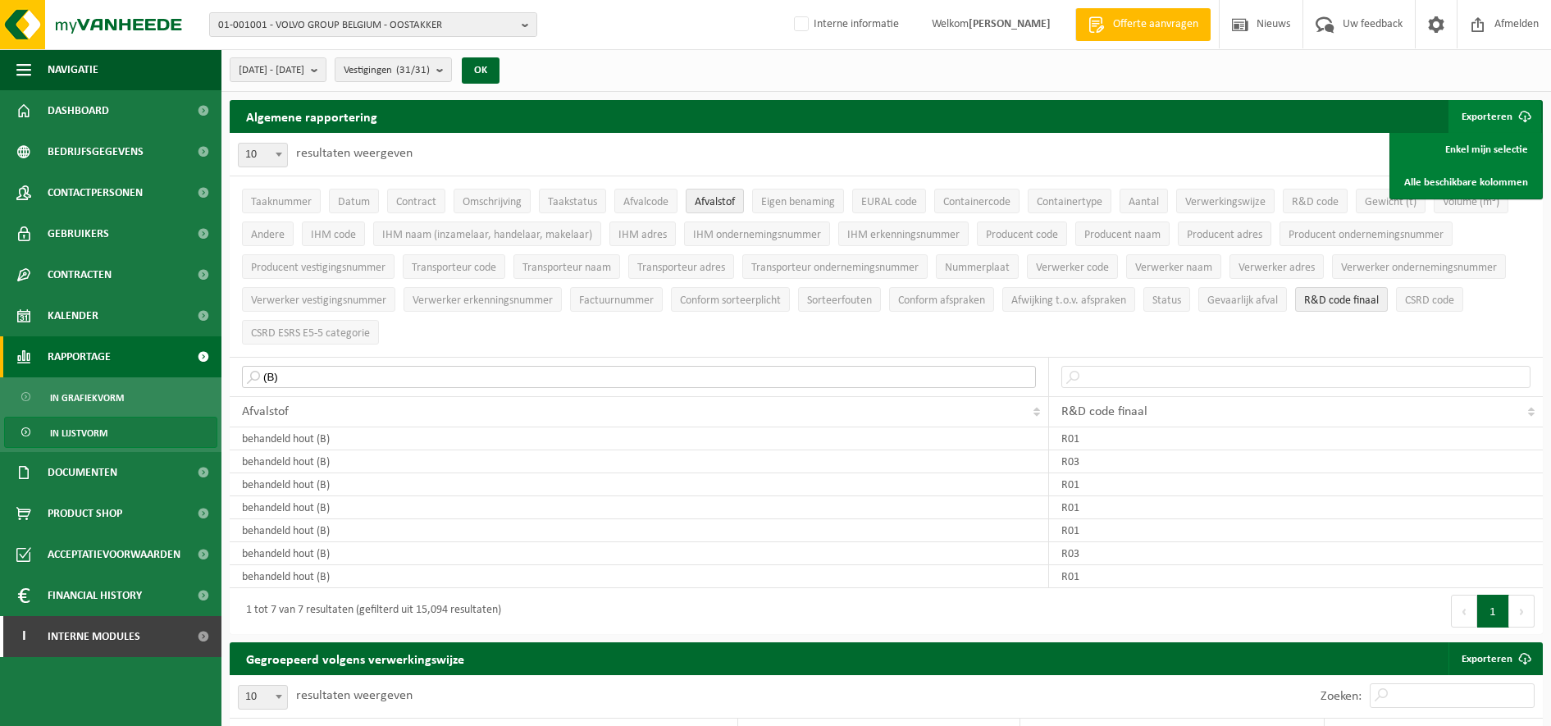
drag, startPoint x: 336, startPoint y: 367, endPoint x: 98, endPoint y: 360, distance: 238.0
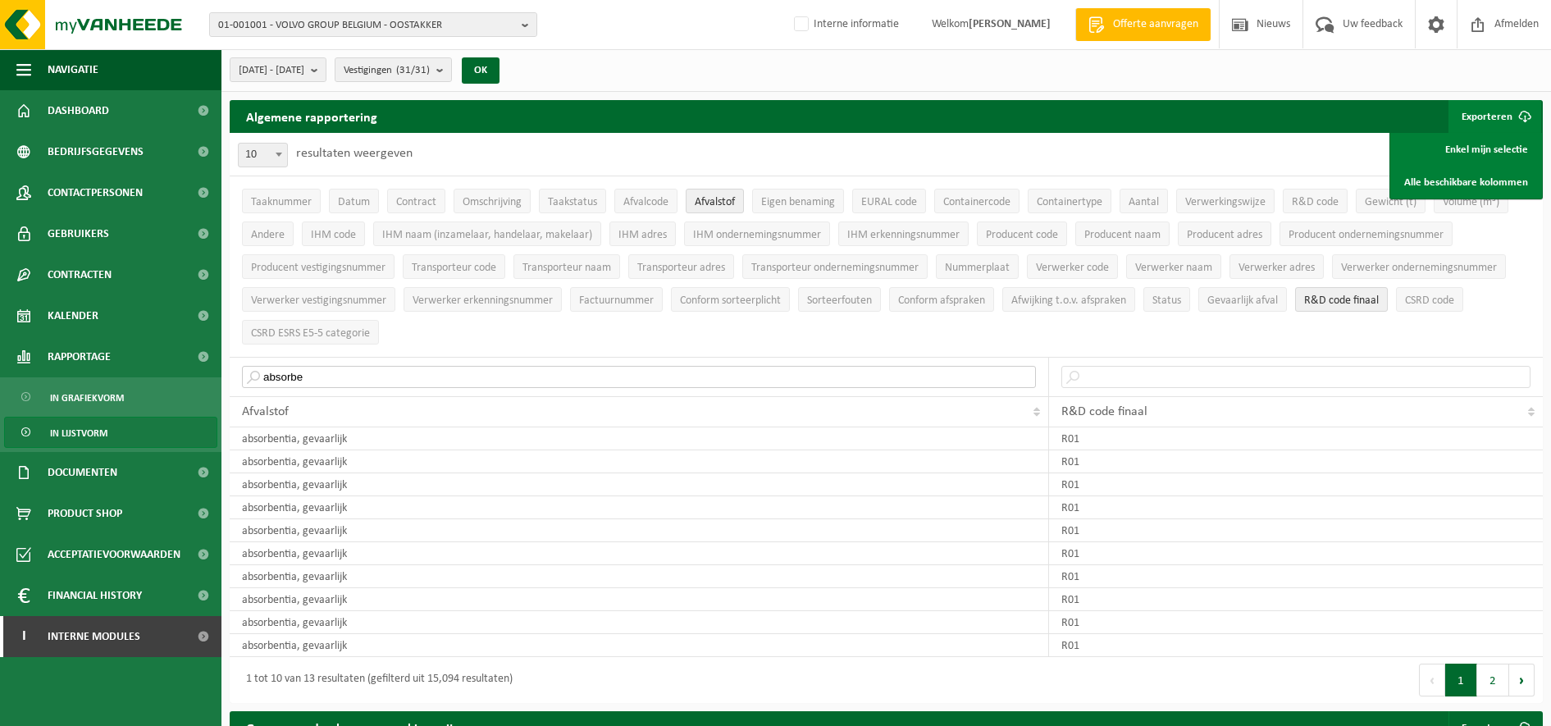
drag, startPoint x: 522, startPoint y: 375, endPoint x: 39, endPoint y: 379, distance: 483.9
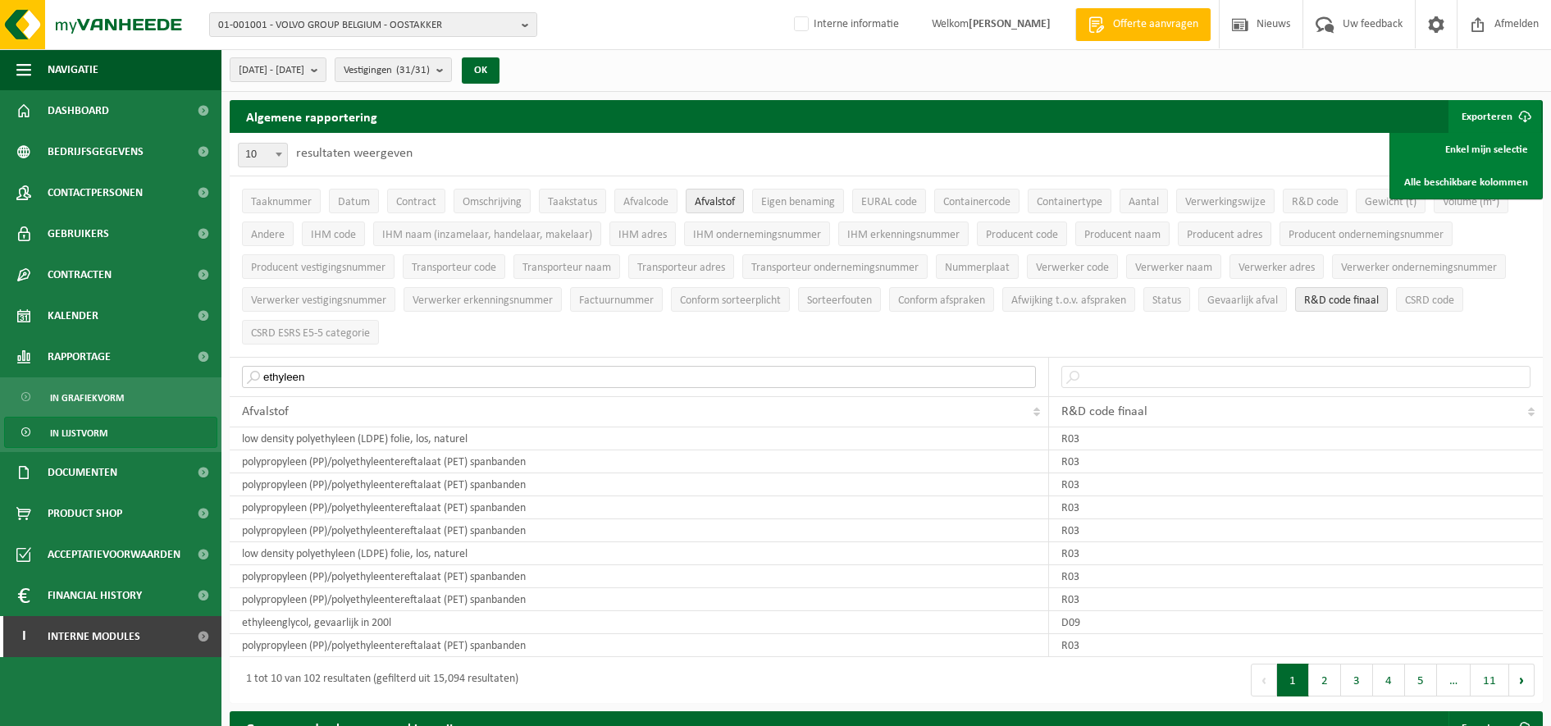
drag, startPoint x: 470, startPoint y: 381, endPoint x: 0, endPoint y: 328, distance: 472.9
click at [0, 333] on html "01-001001 - VOLVO GROUP BELGIUM - OOSTAKKER 01-001001 - VOLVO GROUP BELGIUM - O…" at bounding box center [775, 363] width 1551 height 726
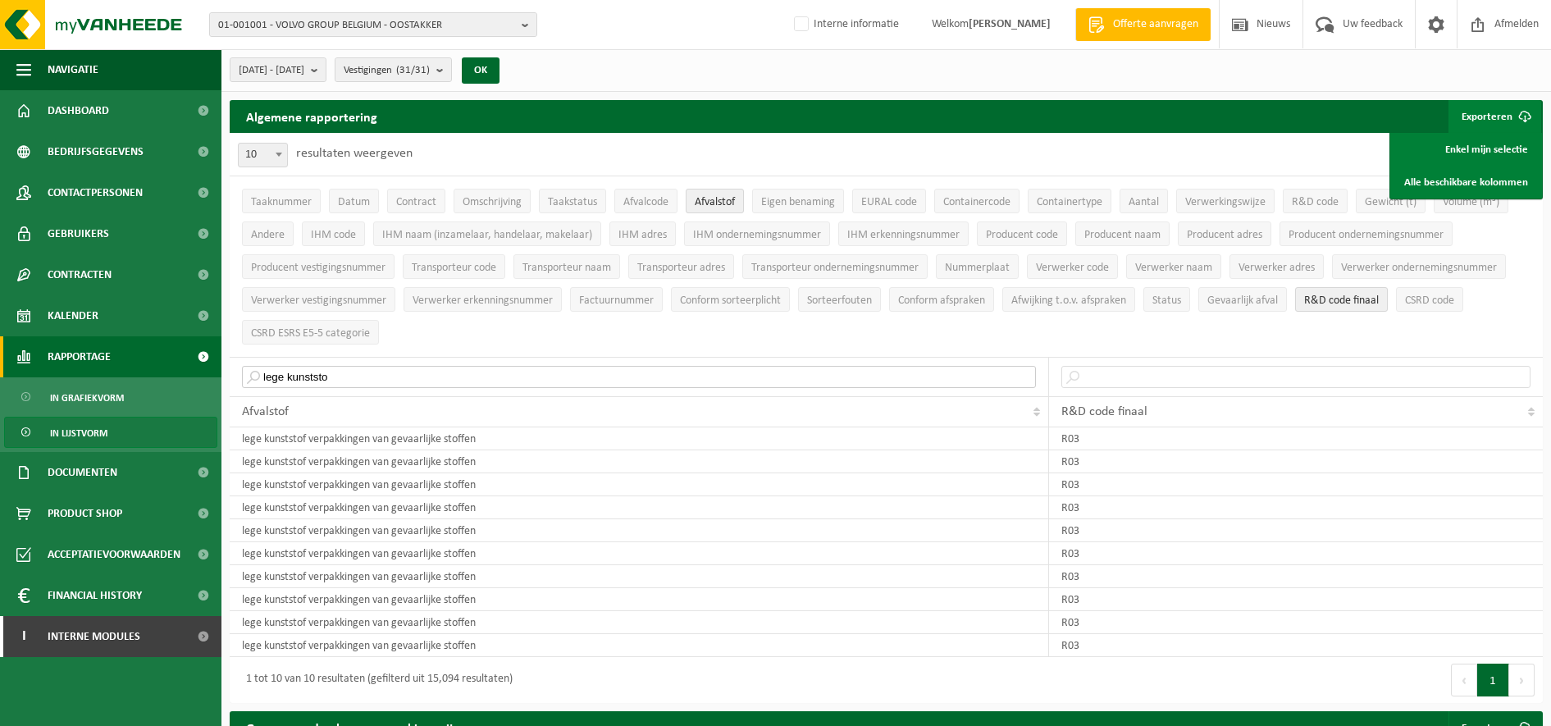
drag, startPoint x: 348, startPoint y: 363, endPoint x: 138, endPoint y: 349, distance: 210.4
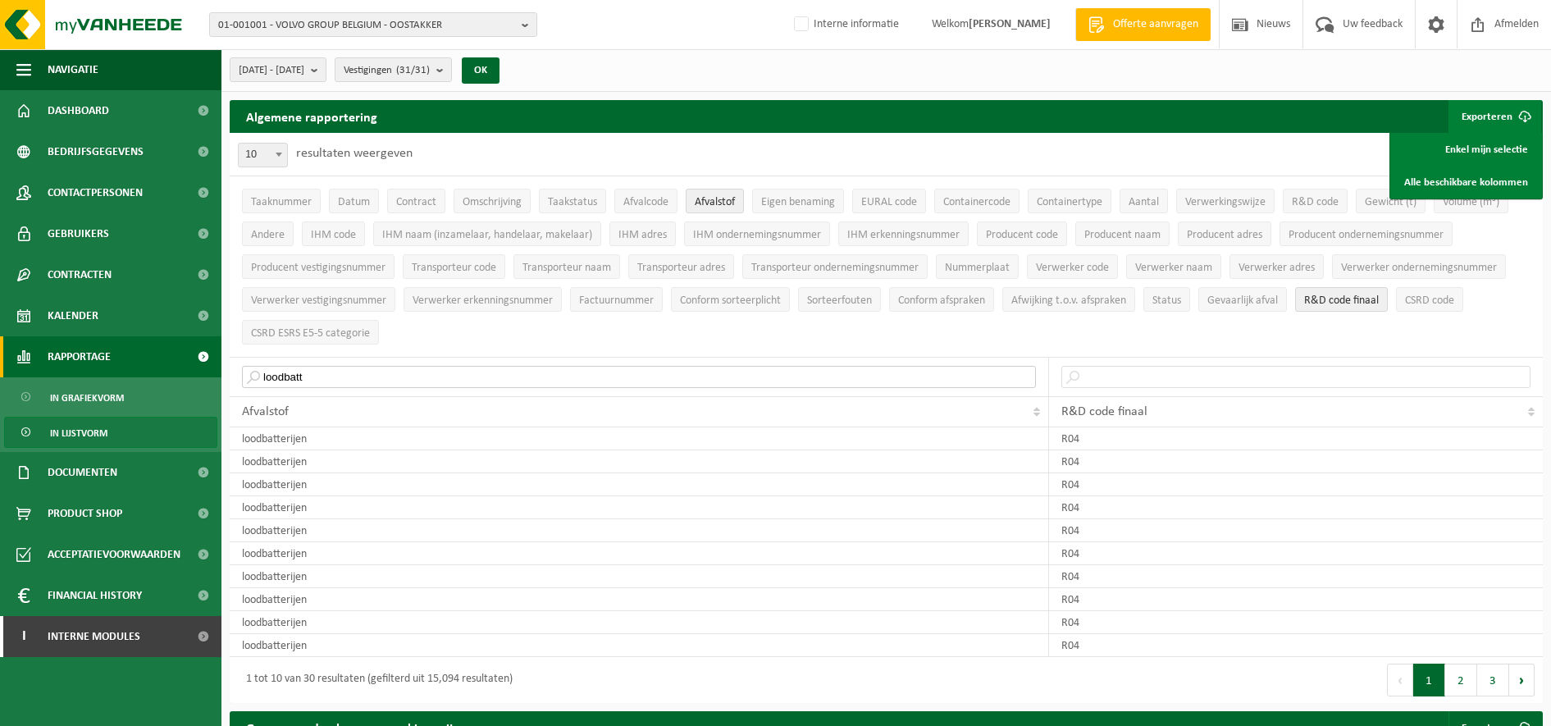
drag, startPoint x: 317, startPoint y: 367, endPoint x: 113, endPoint y: 353, distance: 203.9
drag, startPoint x: 511, startPoint y: 375, endPoint x: 6, endPoint y: 356, distance: 505.6
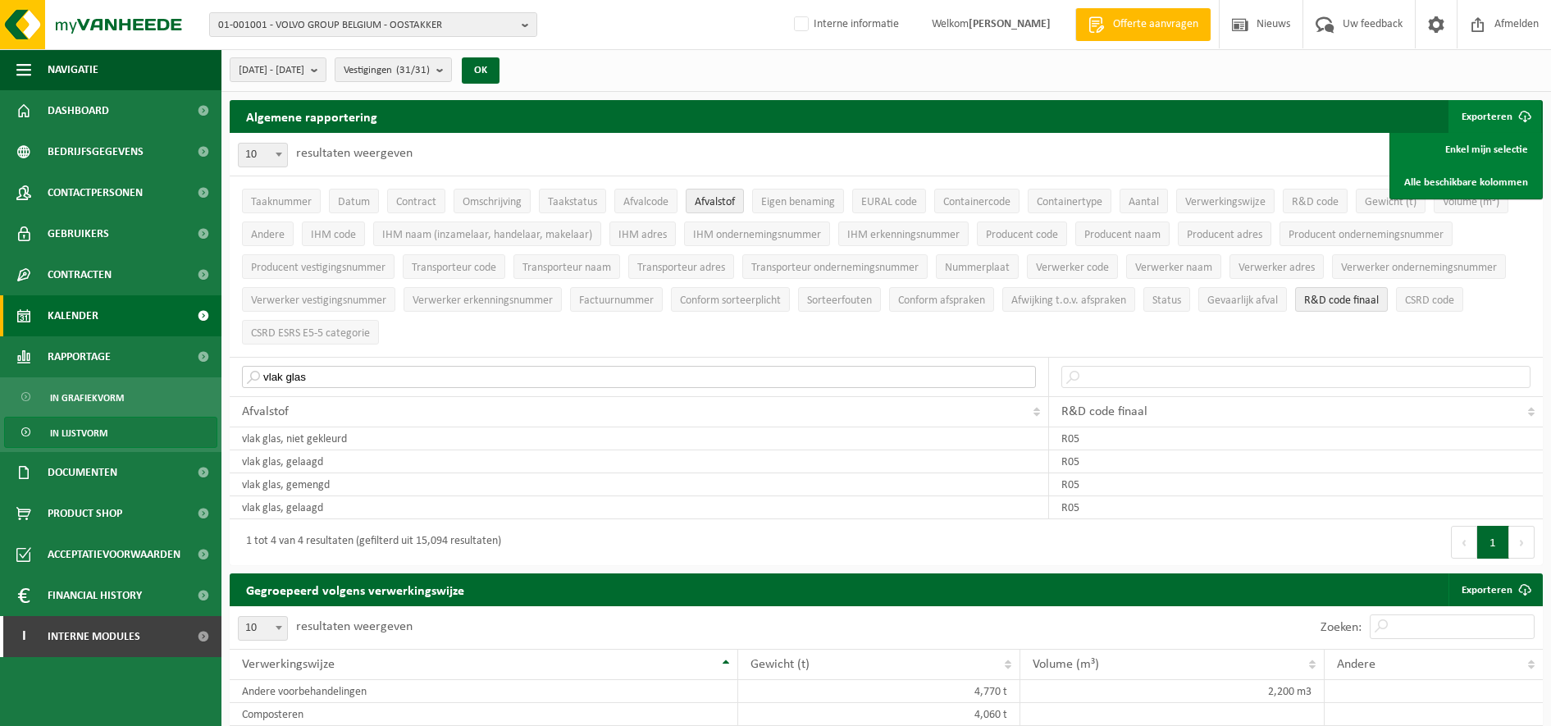
drag, startPoint x: 372, startPoint y: 376, endPoint x: 90, endPoint y: 335, distance: 285.2
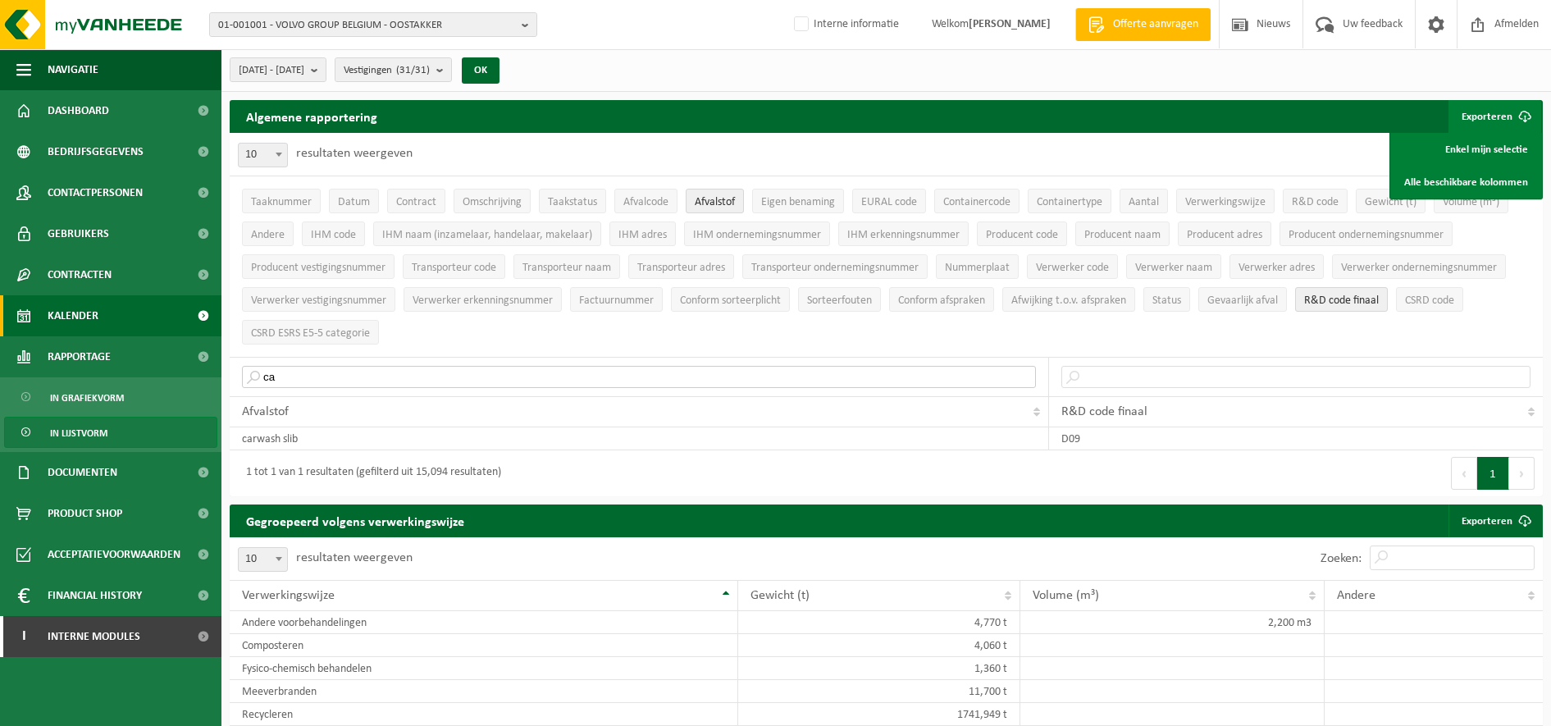
type input "c"
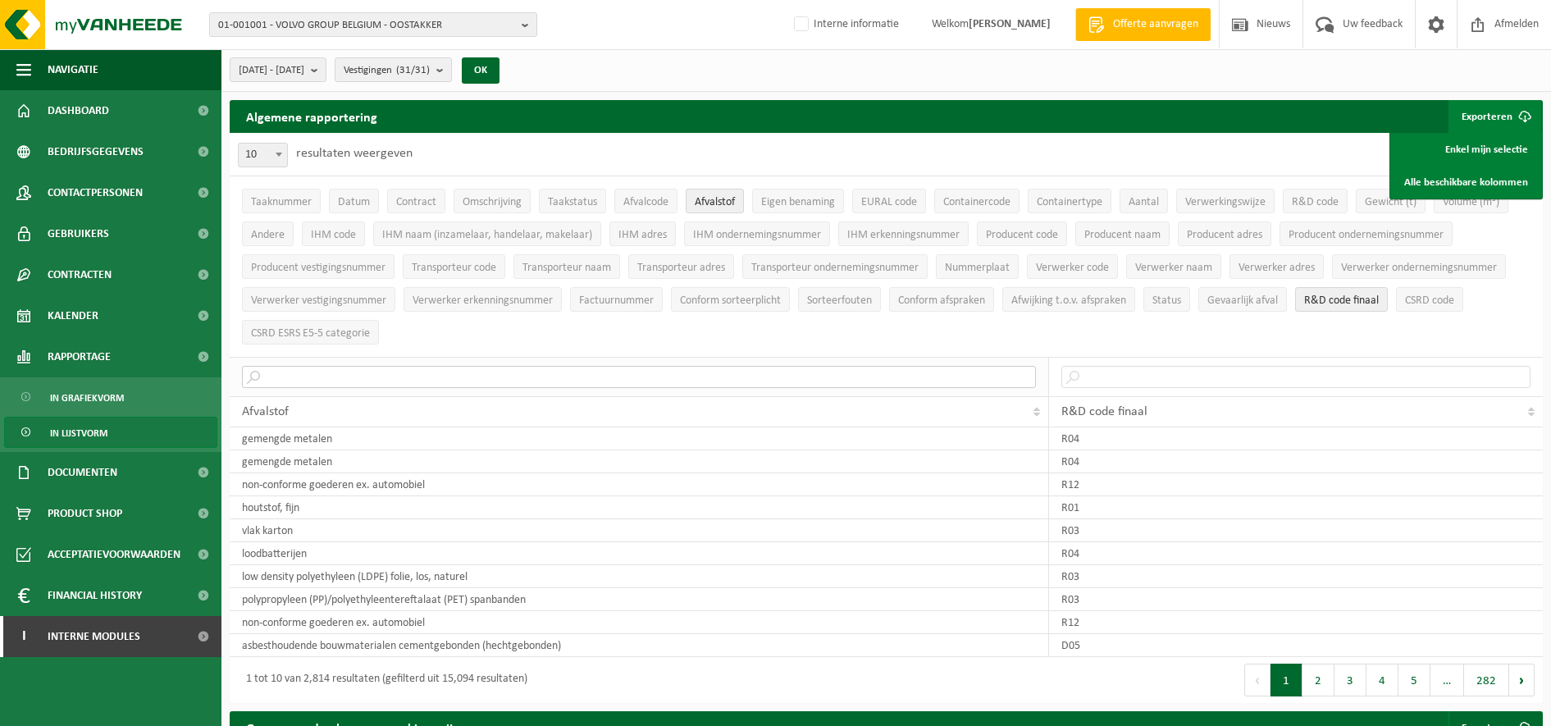
click at [396, 381] on input "text" at bounding box center [639, 377] width 794 height 22
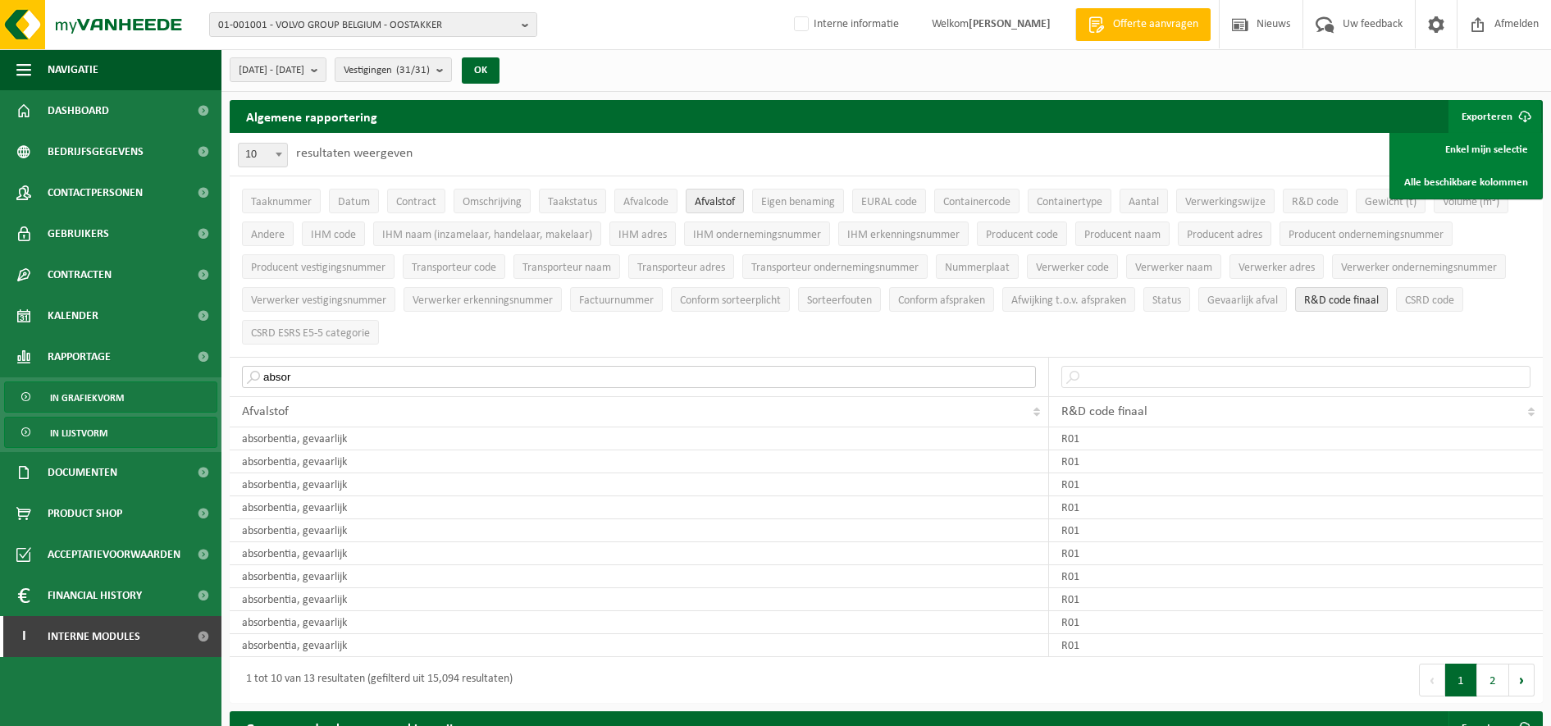
drag, startPoint x: 413, startPoint y: 364, endPoint x: 107, endPoint y: 383, distance: 307.3
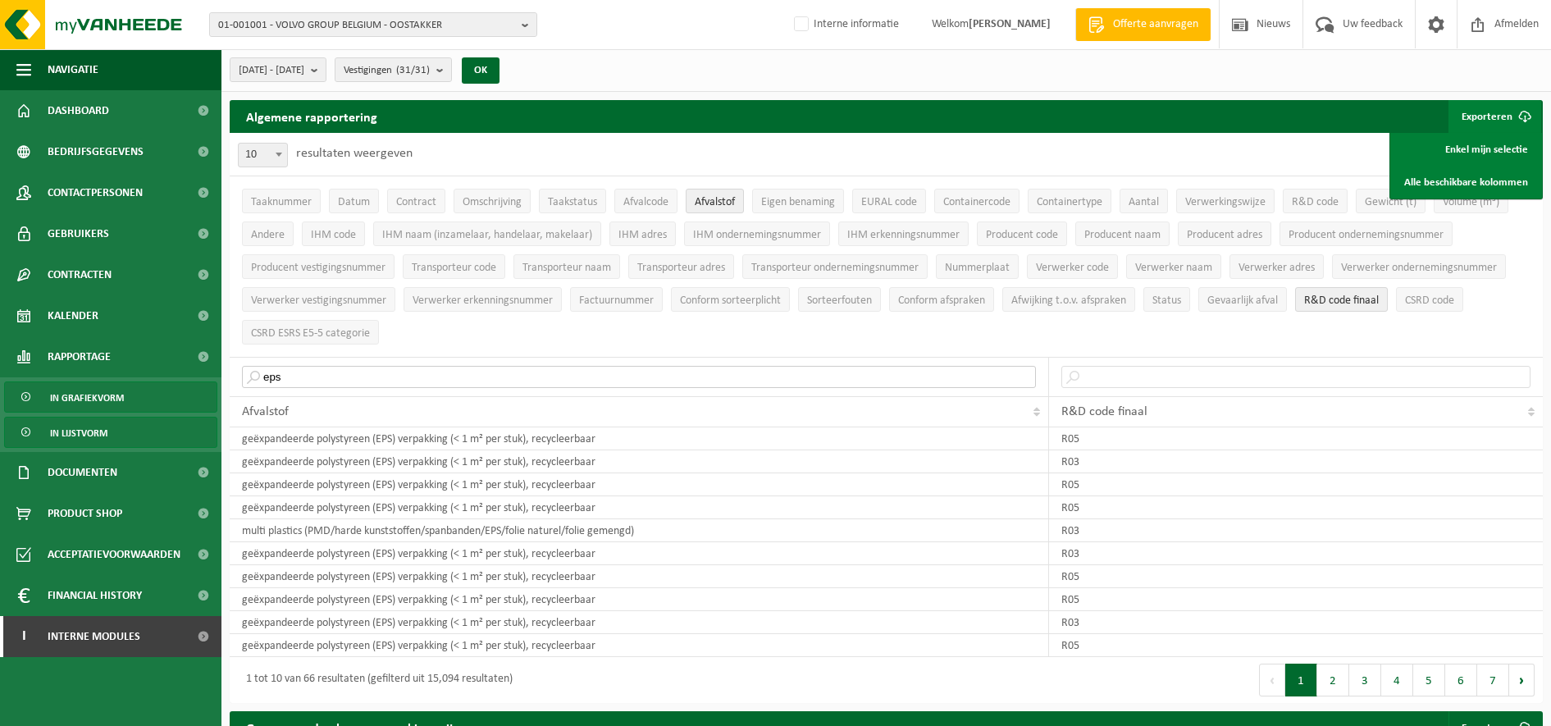
drag, startPoint x: 505, startPoint y: 372, endPoint x: 123, endPoint y: 383, distance: 382.4
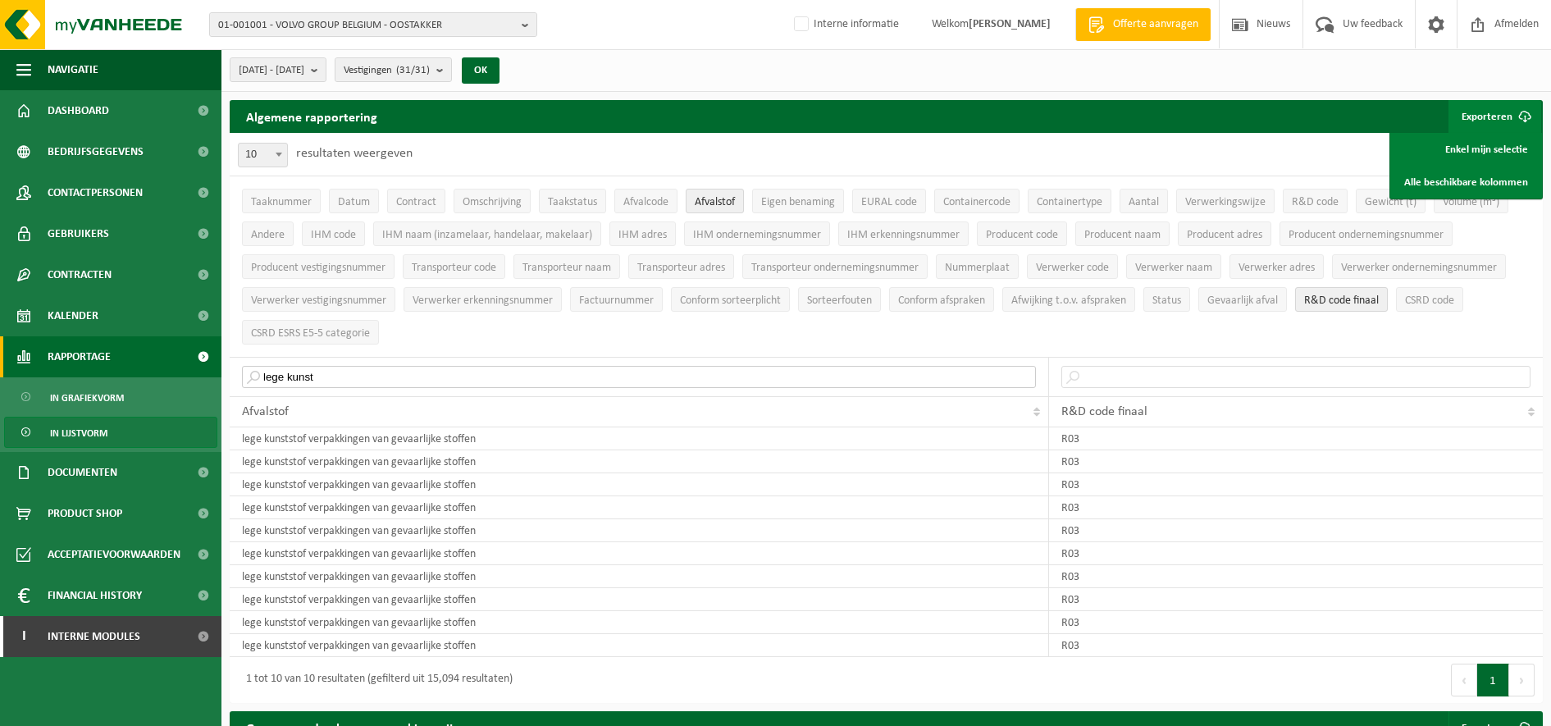
drag, startPoint x: 503, startPoint y: 367, endPoint x: 0, endPoint y: 351, distance: 503.0
click at [0, 352] on html "01-001001 - VOLVO GROUP BELGIUM - OOSTAKKER 01-001001 - VOLVO GROUP BELGIUM - O…" at bounding box center [775, 363] width 1551 height 726
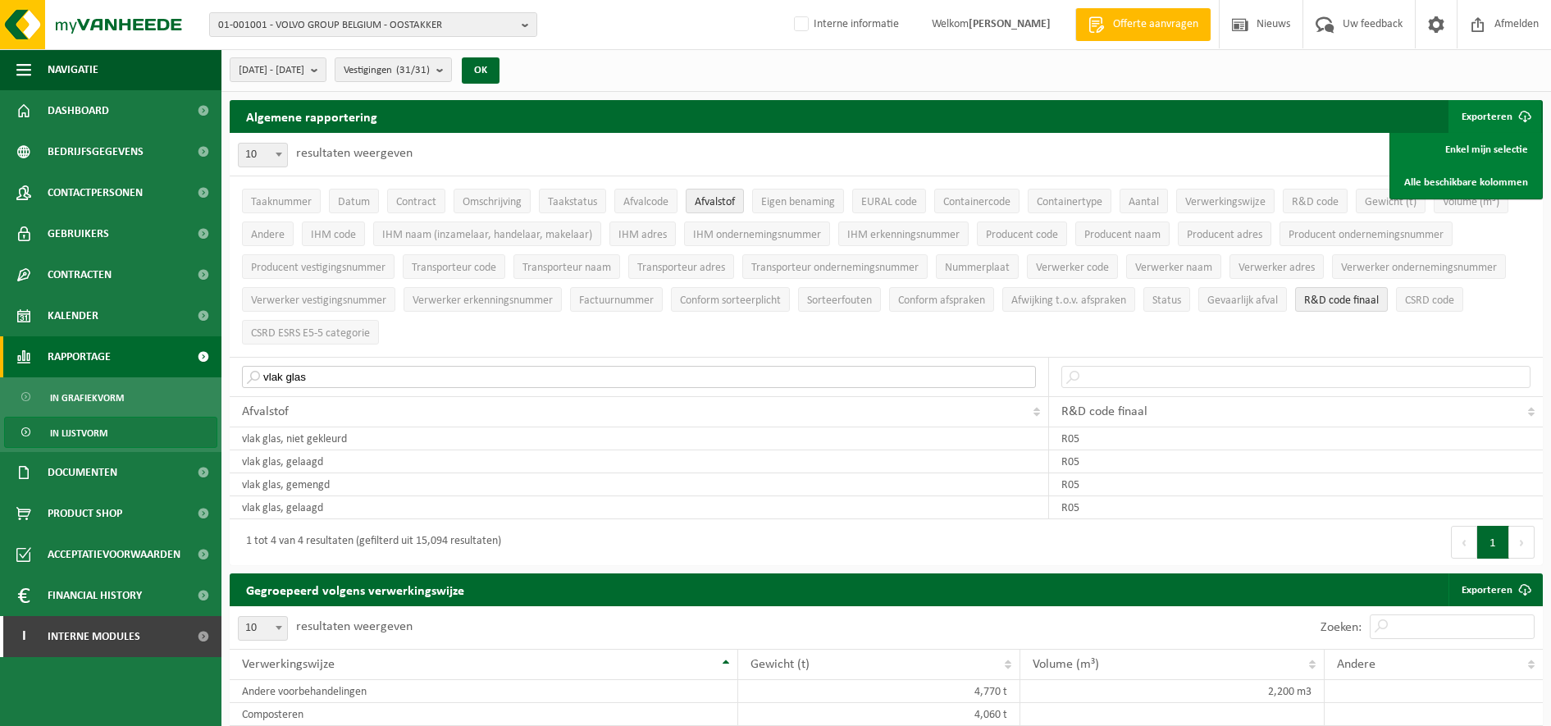
drag, startPoint x: 367, startPoint y: 381, endPoint x: 210, endPoint y: 371, distance: 157.0
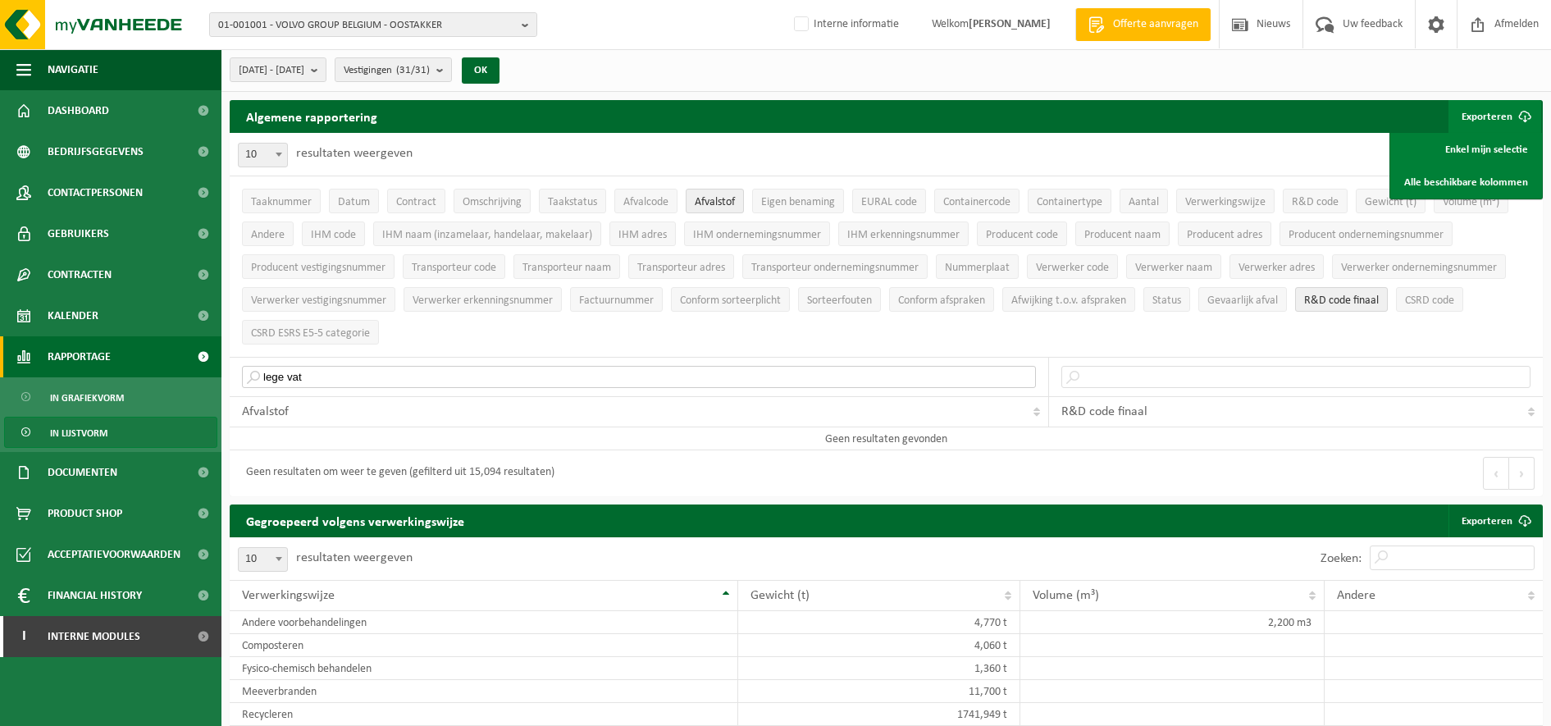
drag, startPoint x: 336, startPoint y: 374, endPoint x: 144, endPoint y: 351, distance: 194.1
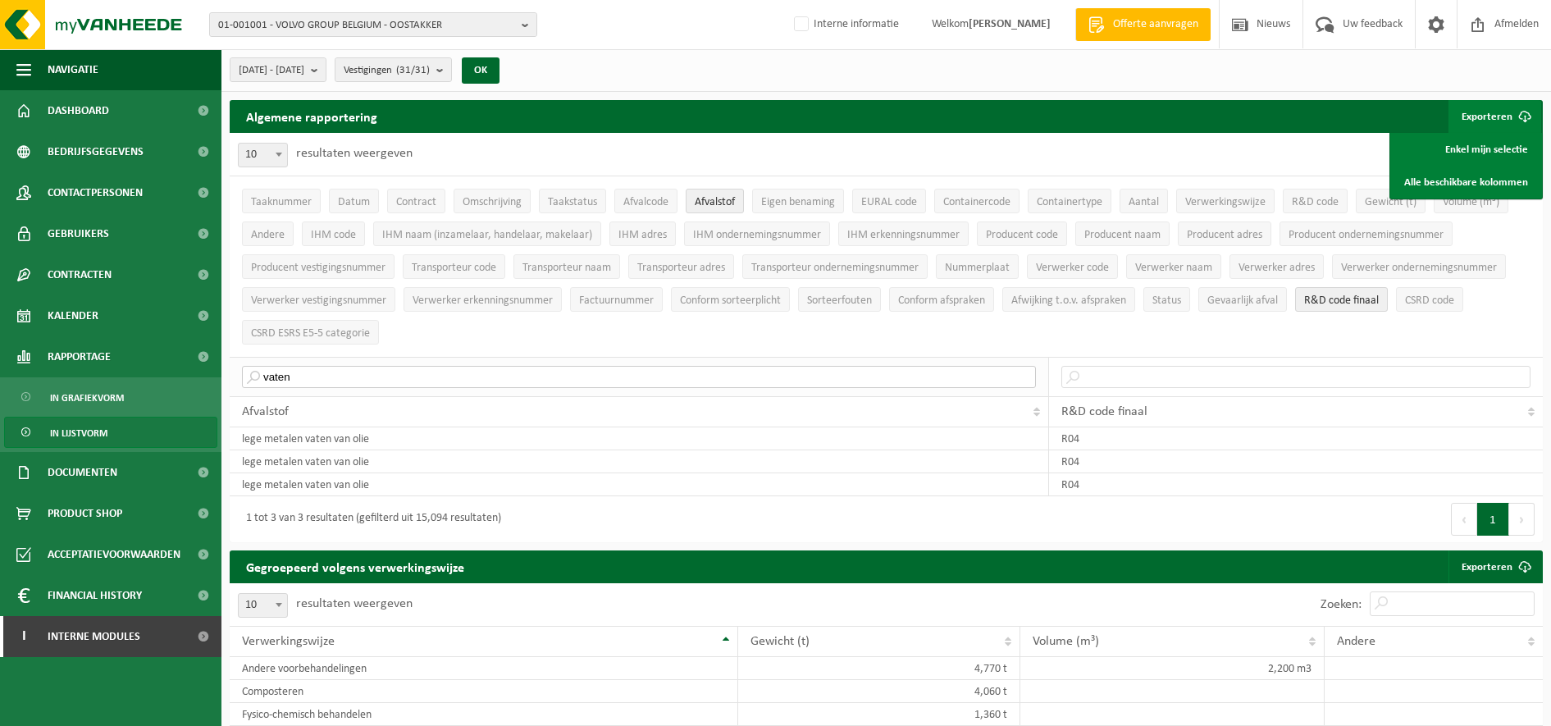
click at [562, 374] on input "vaten" at bounding box center [639, 377] width 794 height 22
type input "v"
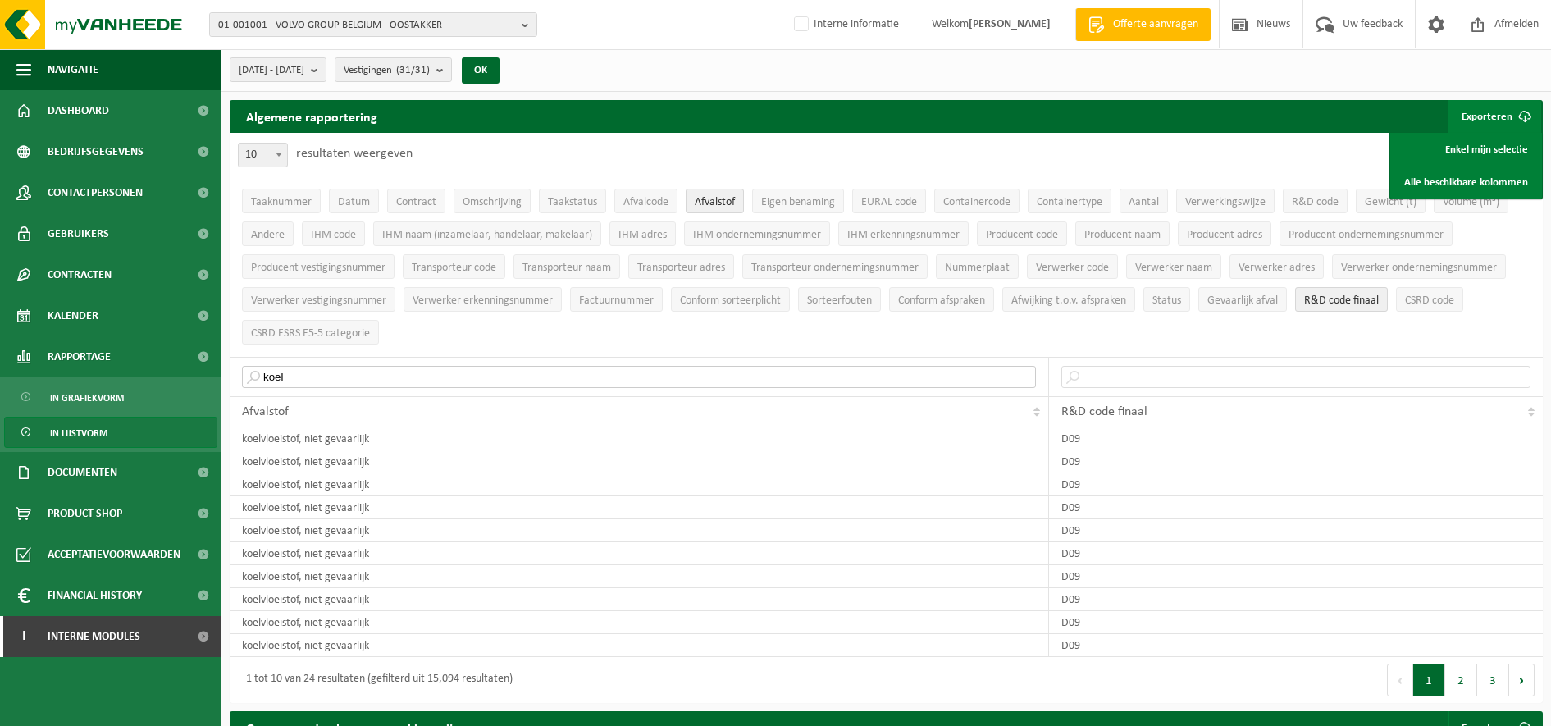
type input "koel"
